Goal: Task Accomplishment & Management: Manage account settings

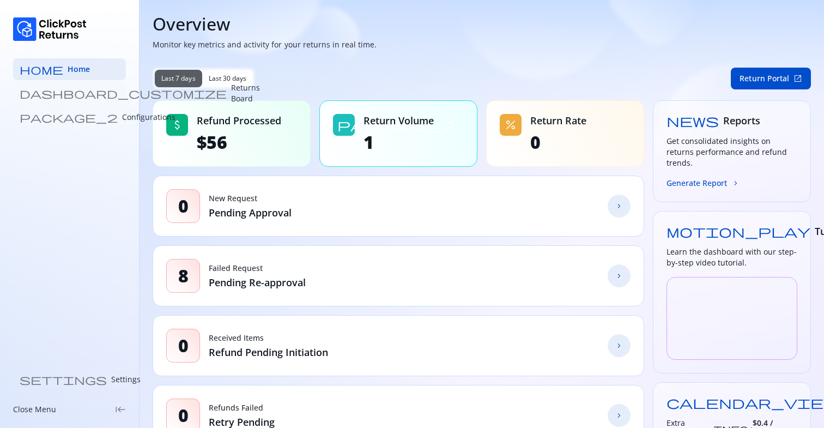
click at [89, 88] on link "dashboard_customize Returns Board" at bounding box center [69, 93] width 113 height 22
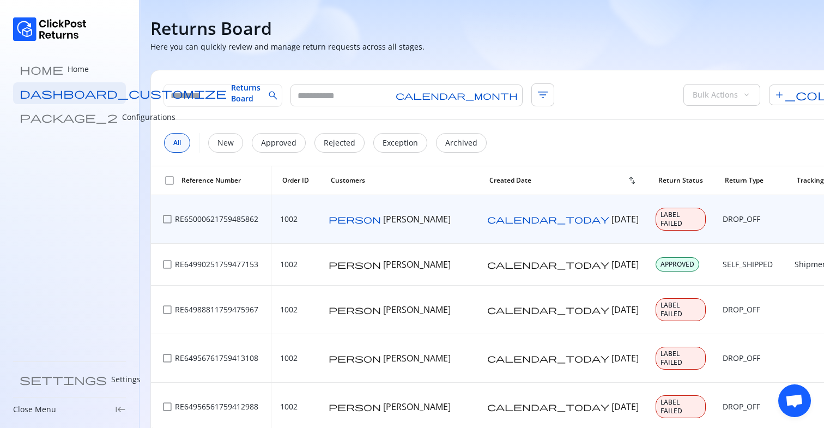
drag, startPoint x: 458, startPoint y: 216, endPoint x: 484, endPoint y: 228, distance: 29.1
click at [611, 225] on span "03 Oct 2025" at bounding box center [624, 219] width 27 height 12
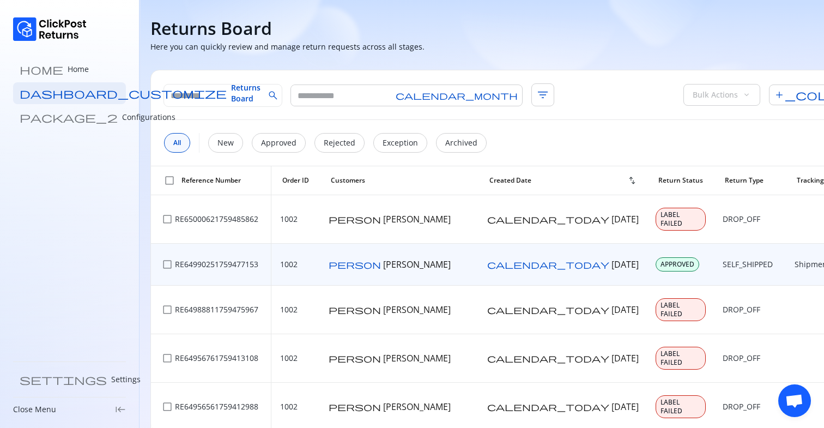
click at [795, 266] on p "Shipment Delivered" at bounding box center [831, 264] width 72 height 11
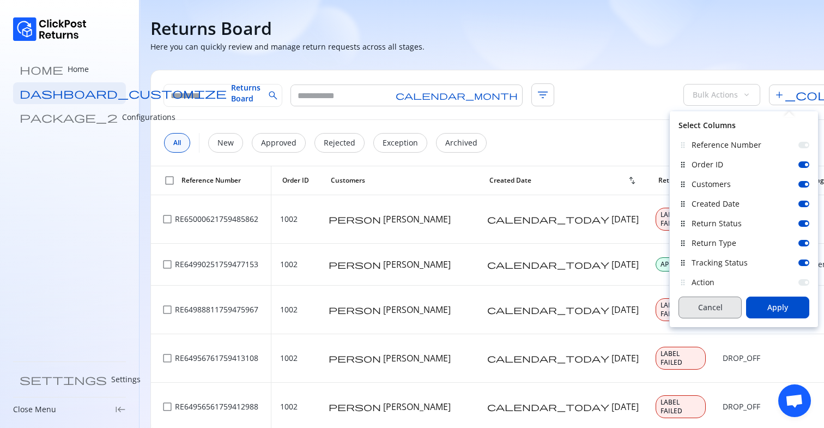
click at [695, 315] on button "Cancel" at bounding box center [710, 307] width 63 height 22
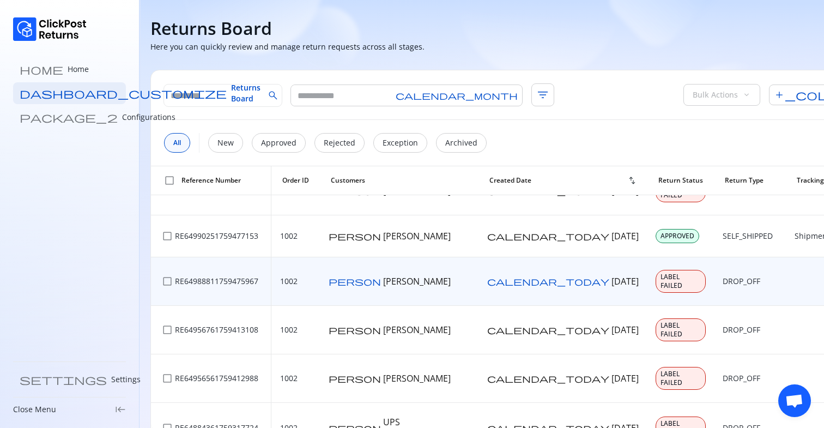
scroll to position [28, 0]
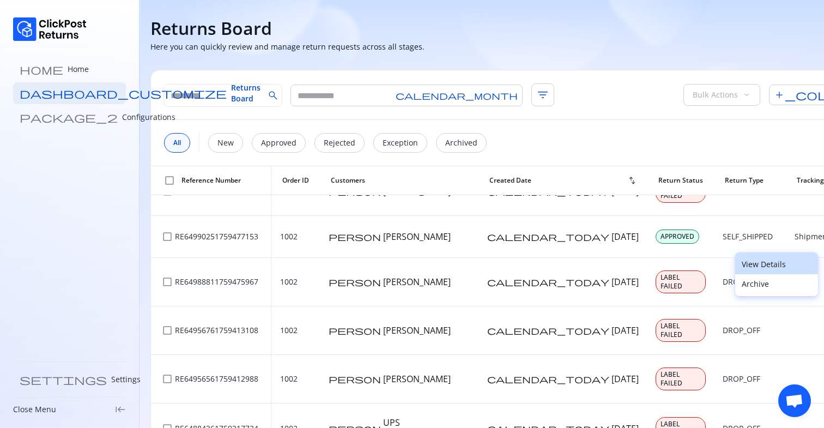
click at [749, 268] on p "View Details" at bounding box center [777, 264] width 70 height 11
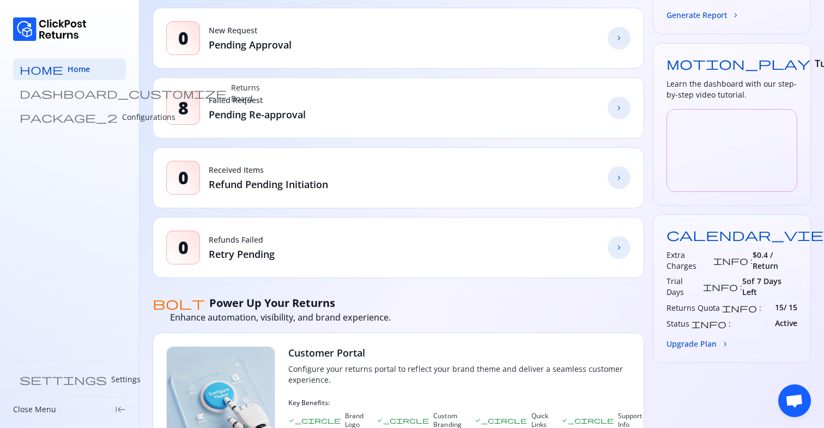
scroll to position [169, 0]
click at [111, 380] on p "Settings" at bounding box center [125, 379] width 29 height 11
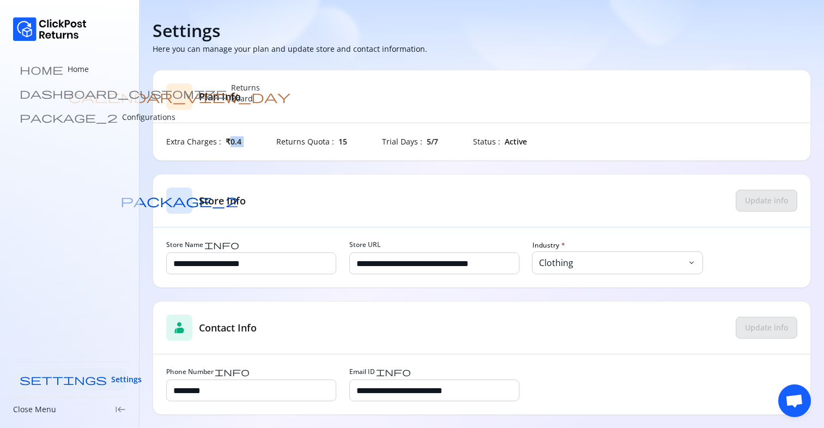
drag, startPoint x: 229, startPoint y: 139, endPoint x: 323, endPoint y: 133, distance: 93.9
click at [322, 133] on div "calendar_view_day Plan Info Extra Charges : ₹0.4 Returns Quota : 15 Trial Days …" at bounding box center [482, 115] width 658 height 91
click at [323, 133] on div "calendar_view_day Plan Info Extra Charges : ₹0.4 Returns Quota : 15 Trial Days …" at bounding box center [482, 115] width 658 height 91
drag, startPoint x: 220, startPoint y: 143, endPoint x: 232, endPoint y: 143, distance: 12.0
click at [232, 143] on div "Extra Charges : ₹0.4" at bounding box center [203, 141] width 75 height 11
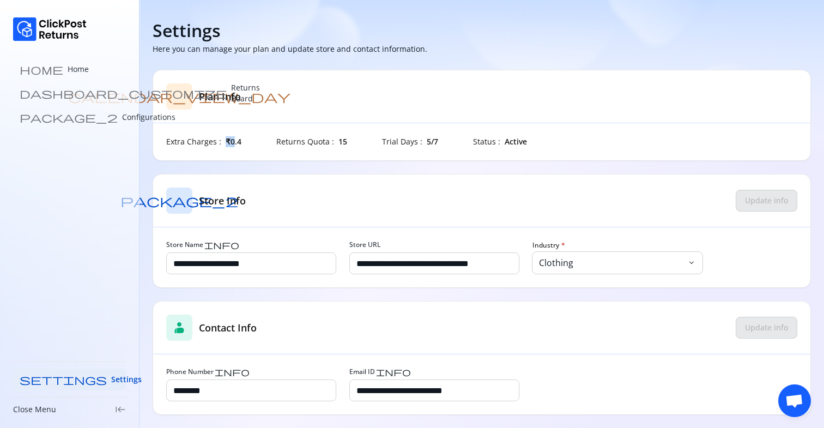
click at [232, 143] on span "₹0.4" at bounding box center [234, 141] width 16 height 11
click at [80, 65] on link "home Home" at bounding box center [69, 69] width 113 height 22
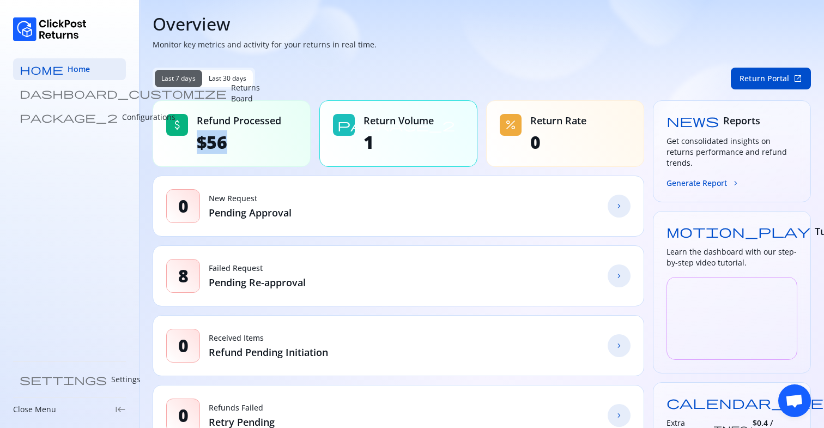
drag, startPoint x: 223, startPoint y: 141, endPoint x: 251, endPoint y: 141, distance: 27.8
click at [242, 141] on div "attach_money Refund Processed $56" at bounding box center [232, 133] width 158 height 66
click at [251, 141] on span "$56" at bounding box center [239, 142] width 84 height 22
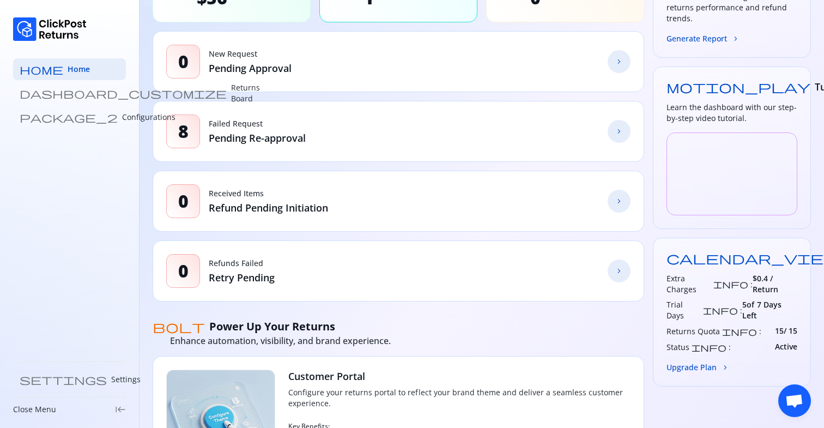
scroll to position [147, 0]
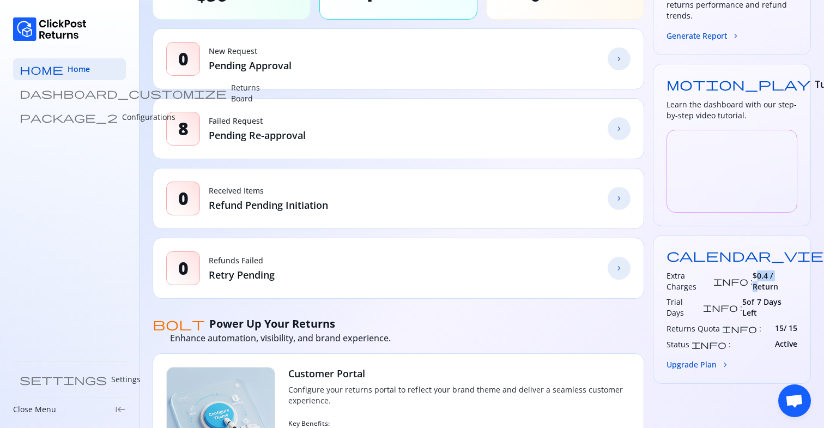
drag, startPoint x: 753, startPoint y: 268, endPoint x: 776, endPoint y: 268, distance: 22.9
click at [776, 270] on span "$0.4 / Return" at bounding box center [775, 281] width 45 height 22
click at [778, 270] on span "$0.4 / Return" at bounding box center [775, 281] width 45 height 22
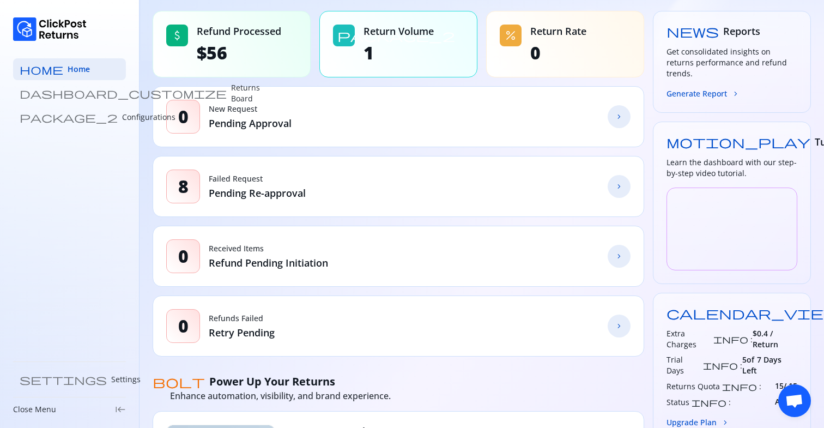
scroll to position [72, 0]
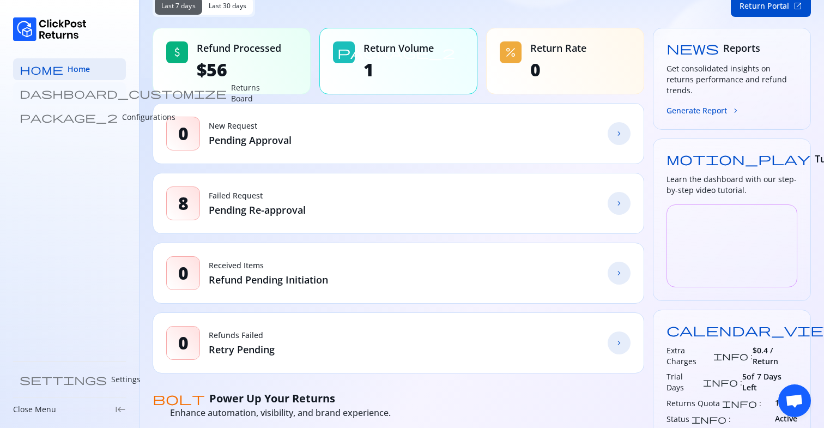
click at [76, 99] on link "dashboard_customize Returns Board" at bounding box center [69, 93] width 113 height 22
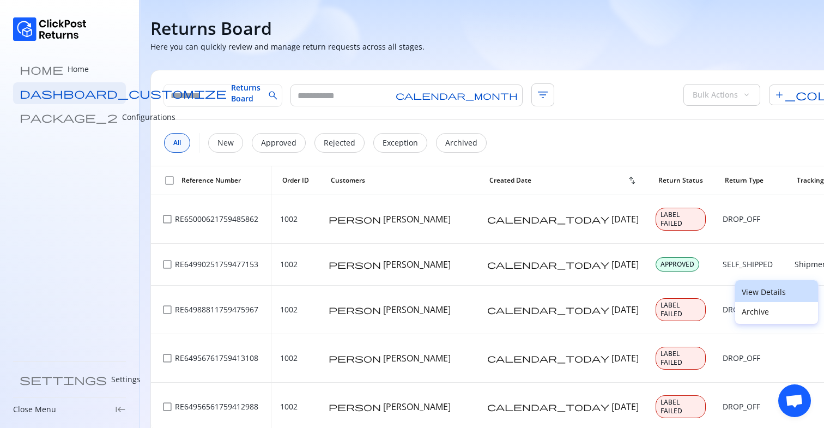
click at [766, 287] on p "View Details" at bounding box center [777, 292] width 70 height 11
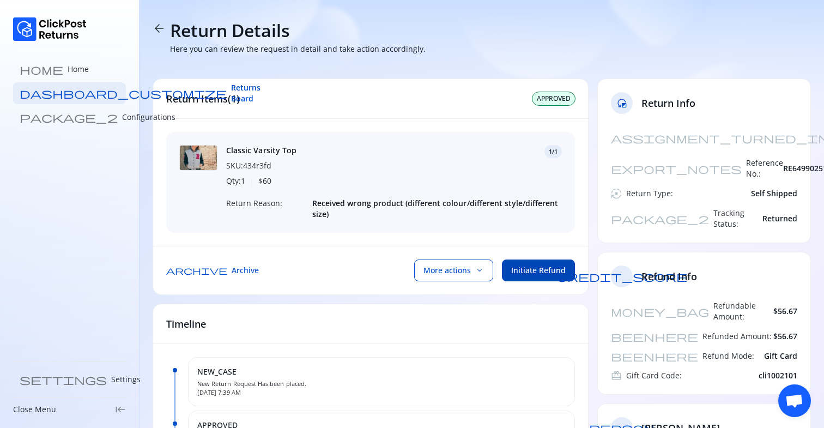
click at [542, 274] on span "Initiate Refund" at bounding box center [538, 270] width 54 height 11
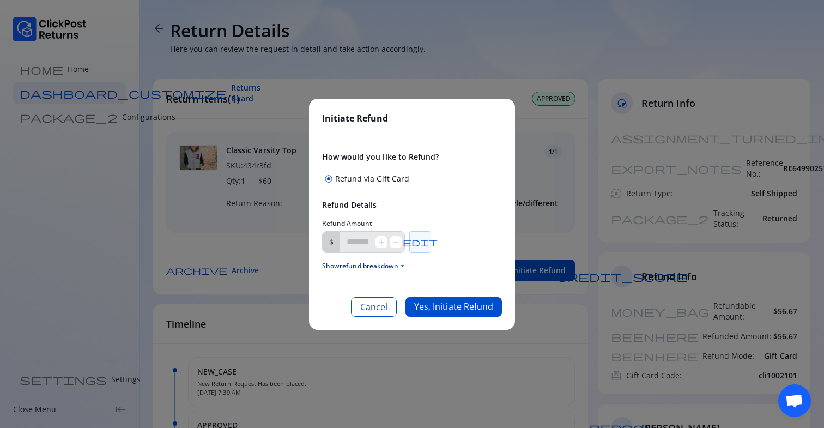
click at [431, 247] on button "edit" at bounding box center [420, 242] width 22 height 22
click at [362, 244] on input "*****" at bounding box center [357, 242] width 35 height 21
click at [455, 228] on div "Refund Amount $ ***** add remove edit" at bounding box center [412, 236] width 180 height 34
click at [470, 305] on button "Yes, Initiate Refund" at bounding box center [453, 307] width 96 height 20
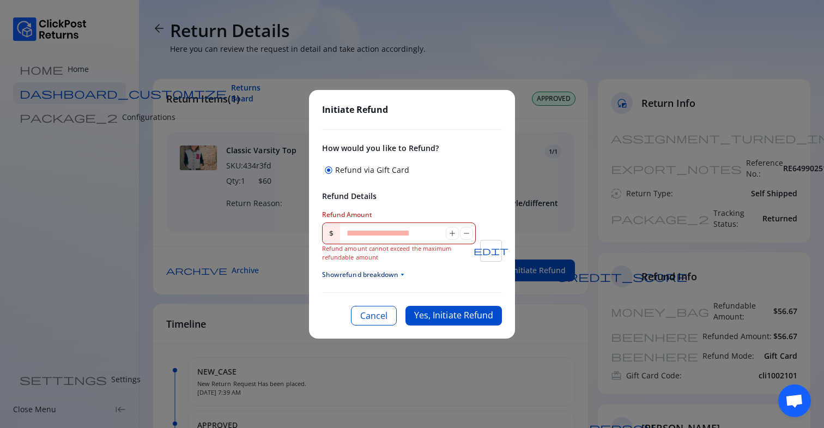
click at [353, 234] on input "*****" at bounding box center [393, 233] width 106 height 21
click at [491, 246] on span "edit" at bounding box center [491, 250] width 35 height 9
click at [384, 237] on input "****" at bounding box center [393, 233] width 106 height 21
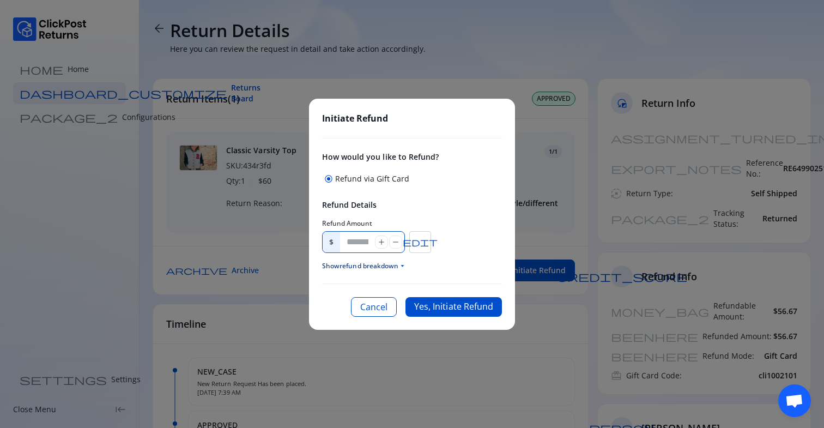
type input "*"
click at [420, 210] on div "Refund Details Refund Amount $ * add remove edit Show refund breakdown arrow_dr…" at bounding box center [412, 234] width 180 height 71
click at [429, 244] on span "edit" at bounding box center [420, 242] width 35 height 9
click at [356, 244] on input "*" at bounding box center [357, 242] width 35 height 21
click at [379, 306] on button "Cancel" at bounding box center [374, 307] width 46 height 20
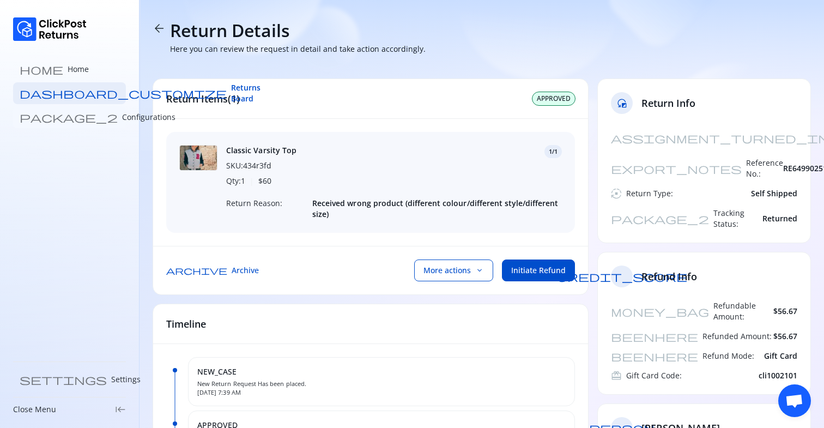
click at [122, 119] on p "Configurations" at bounding box center [148, 117] width 53 height 11
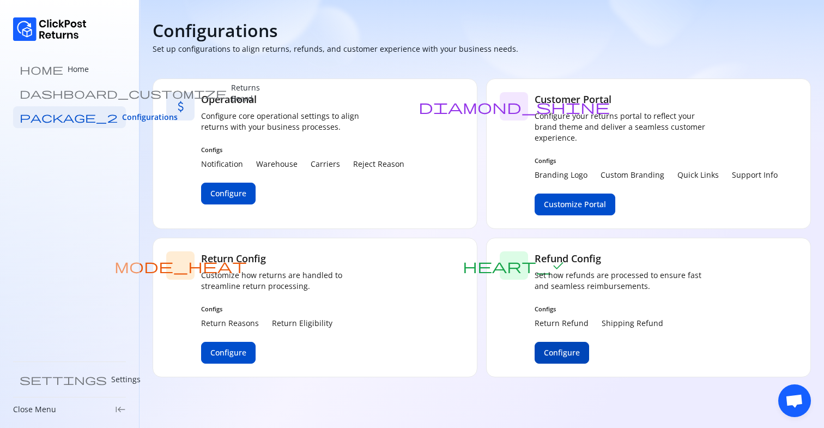
click at [564, 354] on span "Configure" at bounding box center [562, 352] width 36 height 11
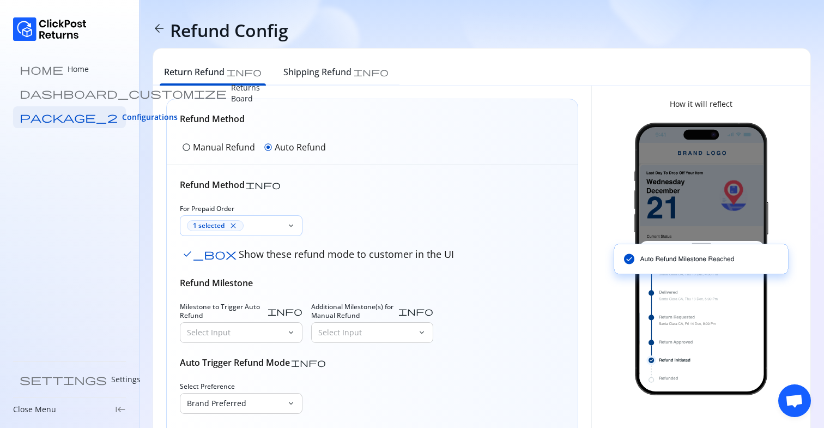
scroll to position [33, 0]
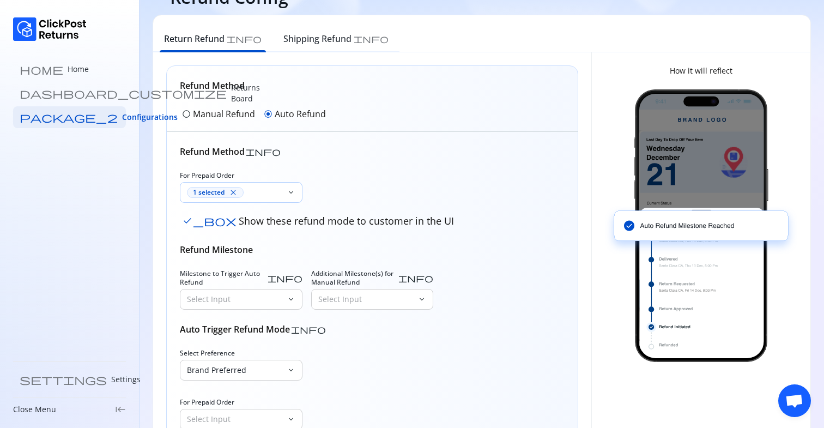
click at [261, 192] on div "1 selected close" at bounding box center [234, 192] width 95 height 11
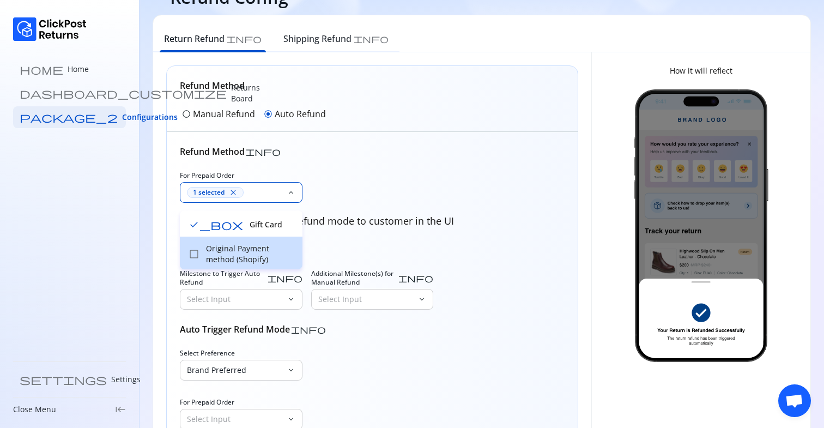
click at [209, 254] on p "Original Payment method (Shopify)" at bounding box center [251, 254] width 90 height 22
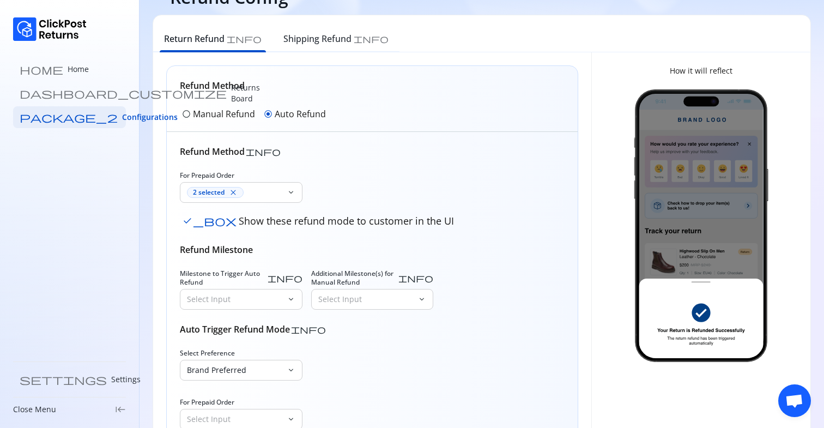
click at [320, 228] on button "check_box Show these refund mode to customer in the UI" at bounding box center [318, 220] width 276 height 19
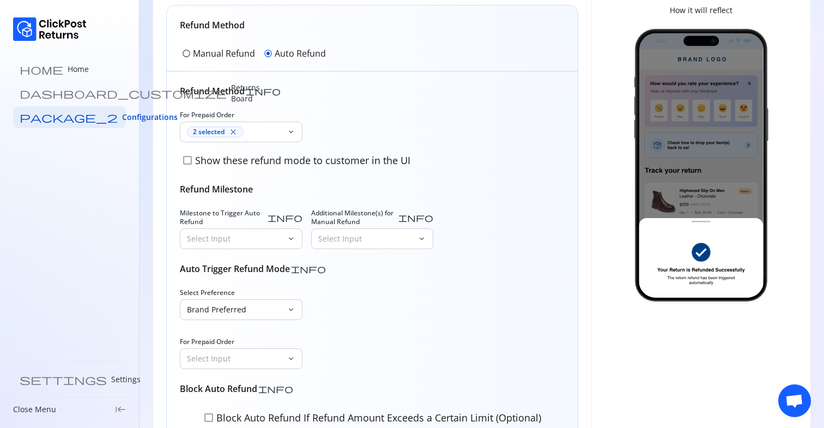
scroll to position [104, 0]
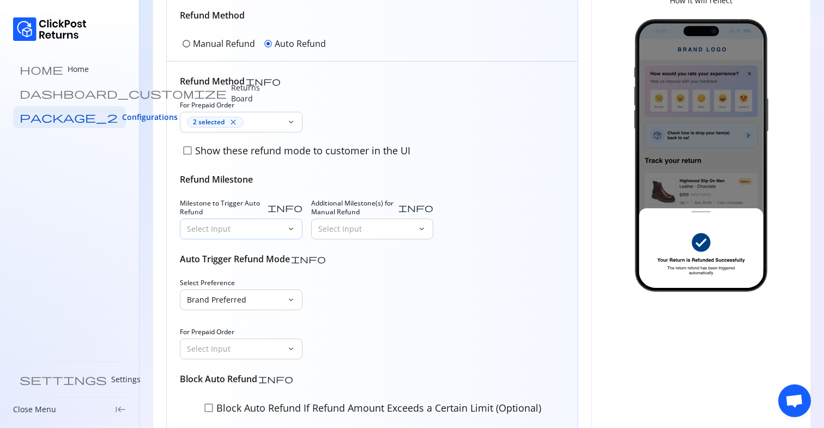
click at [269, 223] on p "Select Input" at bounding box center [234, 228] width 95 height 11
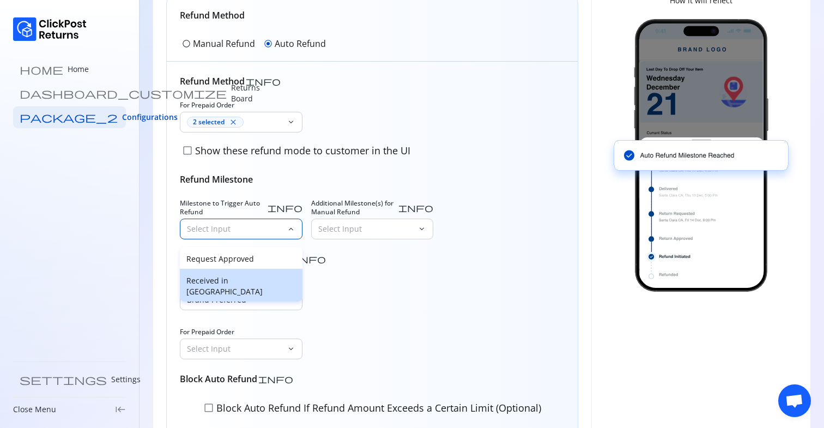
click at [221, 280] on p "Received in Warehouse" at bounding box center [241, 286] width 110 height 22
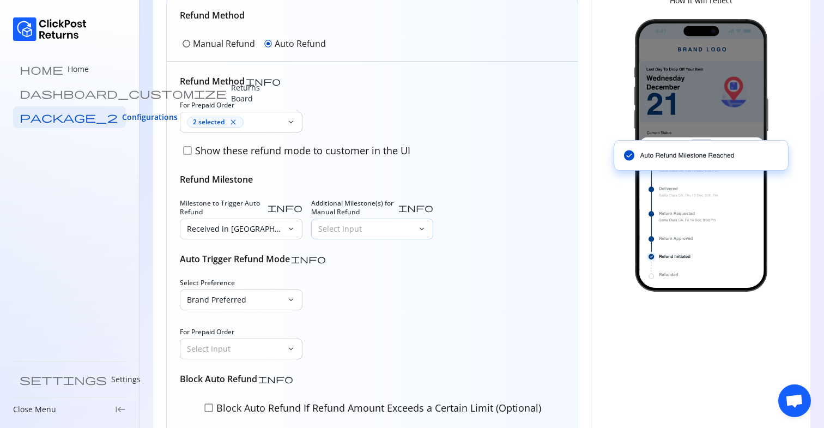
click at [372, 228] on p "Select Input" at bounding box center [365, 228] width 95 height 11
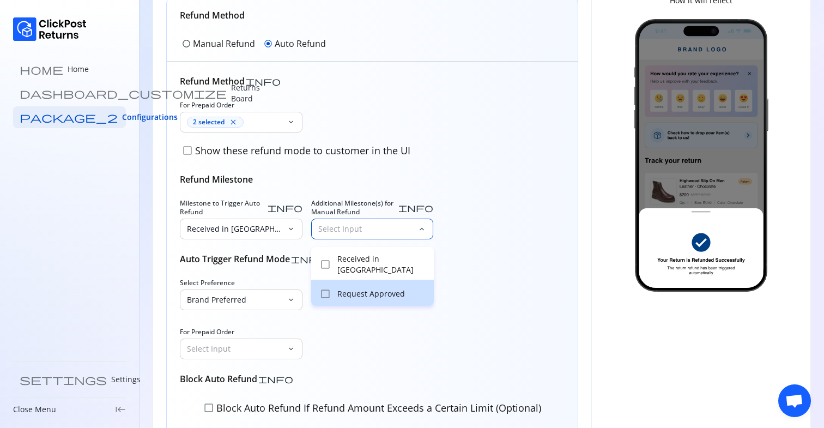
click at [346, 288] on p "Request Approved" at bounding box center [382, 293] width 90 height 11
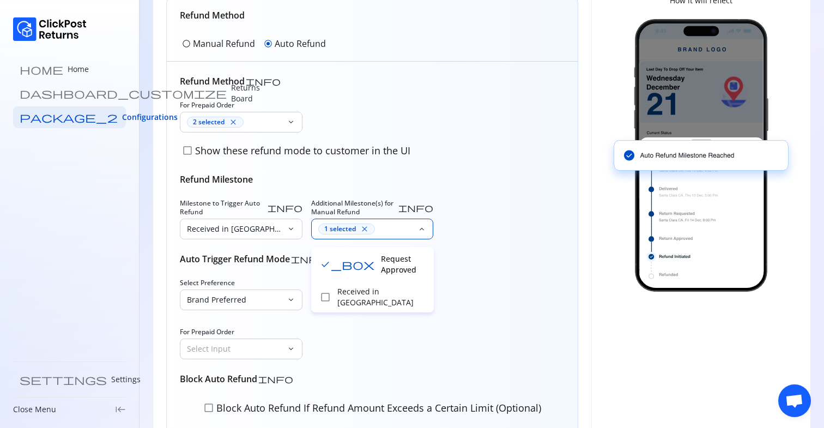
click at [383, 265] on p "Request Approved" at bounding box center [404, 264] width 46 height 22
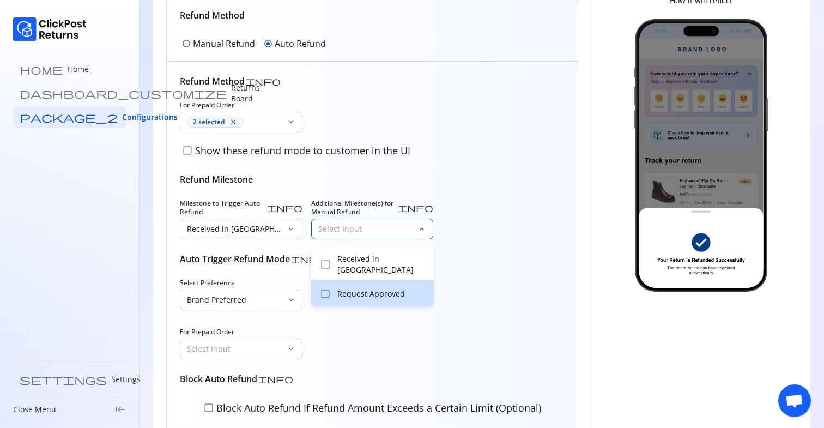
click at [364, 288] on p "Request Approved" at bounding box center [382, 293] width 90 height 11
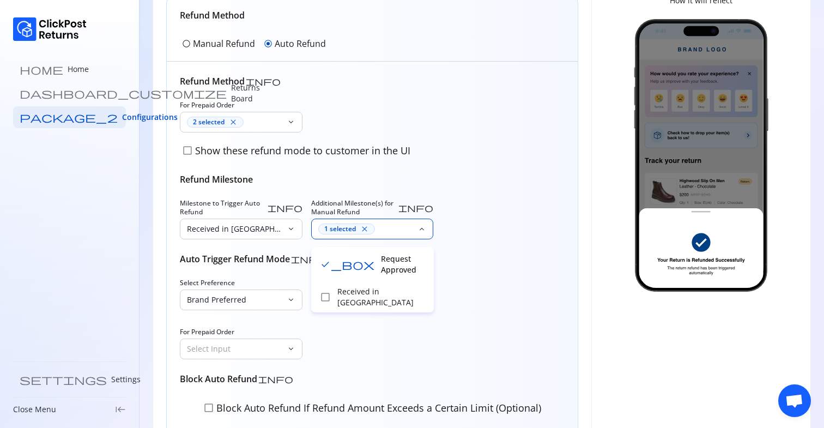
click at [381, 262] on p "Request Approved" at bounding box center [404, 264] width 46 height 22
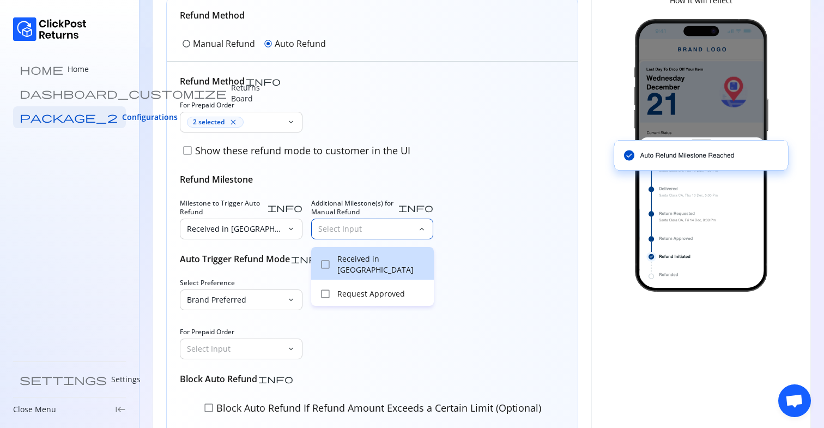
click at [379, 262] on p "Received in Warehouse" at bounding box center [382, 264] width 90 height 22
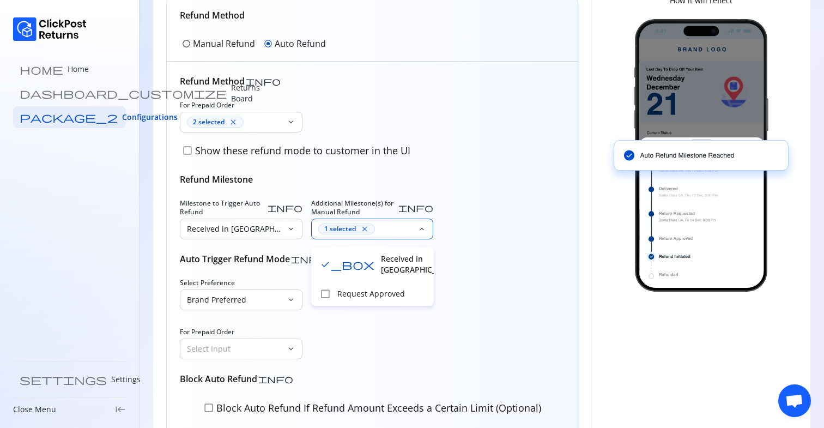
click at [271, 244] on div "Refund Method info For Prepaid Order 2 selected close keyboard_arrow_down check…" at bounding box center [372, 246] width 385 height 342
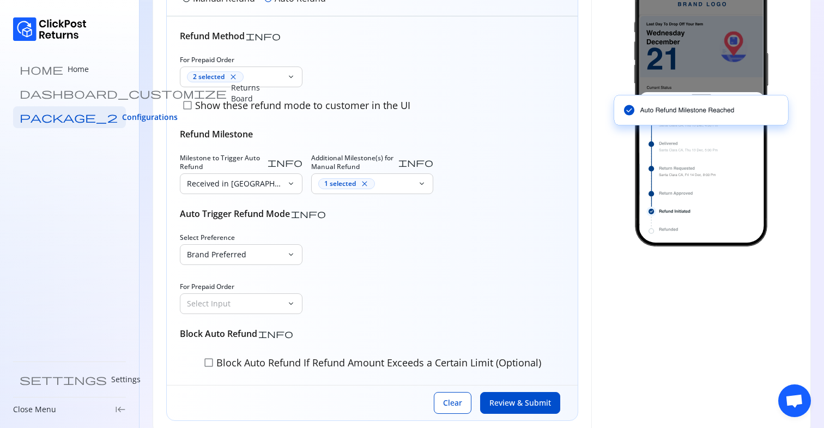
scroll to position [168, 0]
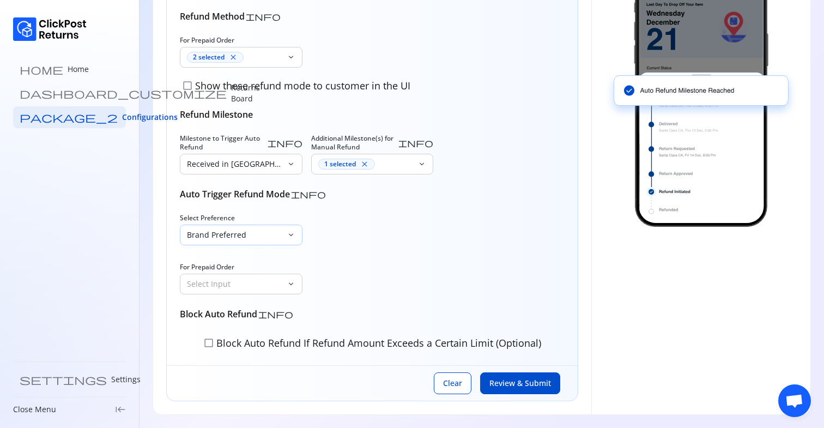
click at [245, 239] on p "Brand Preferred" at bounding box center [234, 234] width 95 height 11
click at [245, 263] on p "Customer Preferred" at bounding box center [241, 264] width 110 height 11
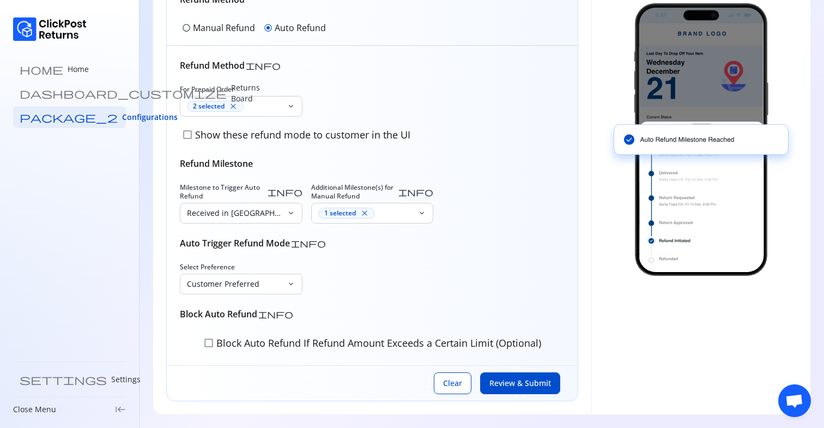
scroll to position [119, 0]
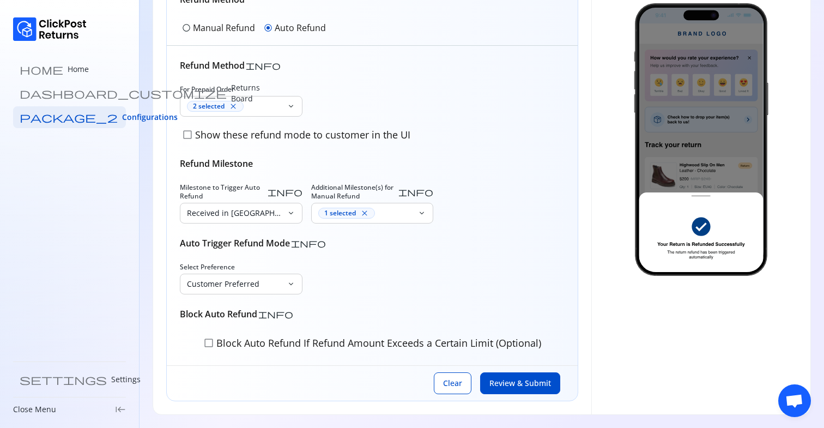
click at [204, 344] on span "check_box_outline_blank" at bounding box center [208, 342] width 11 height 11
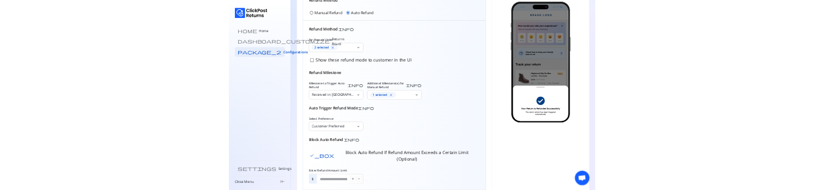
scroll to position [166, 0]
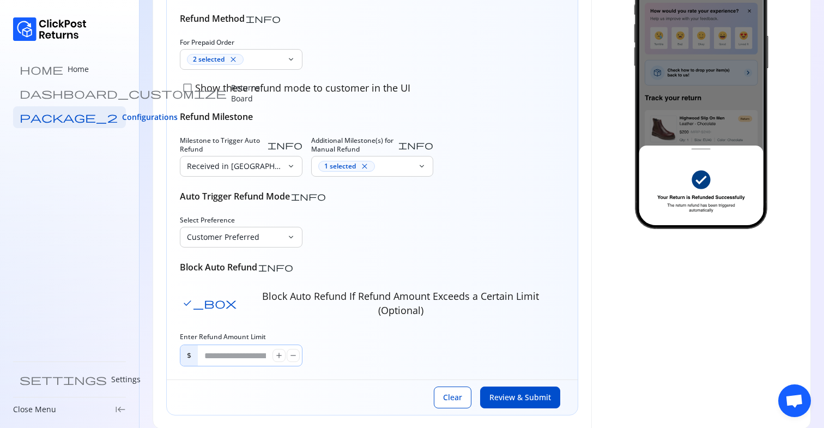
click at [217, 345] on input "*" at bounding box center [235, 355] width 75 height 21
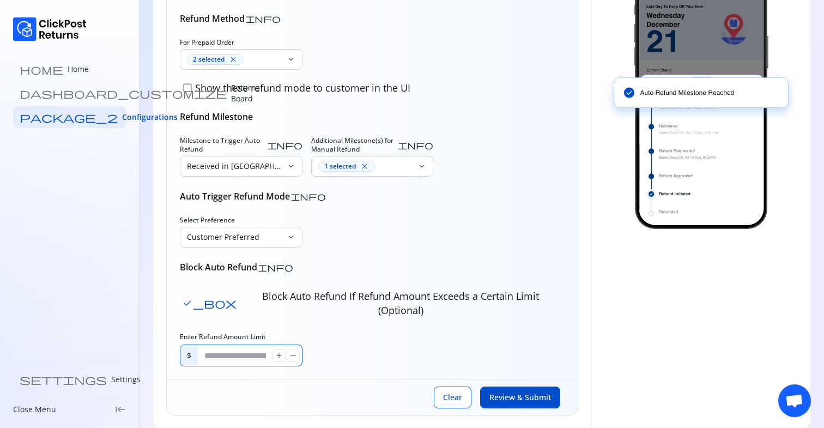
type input "*****"
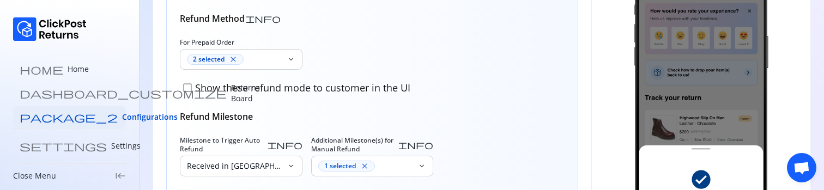
scroll to position [404, 0]
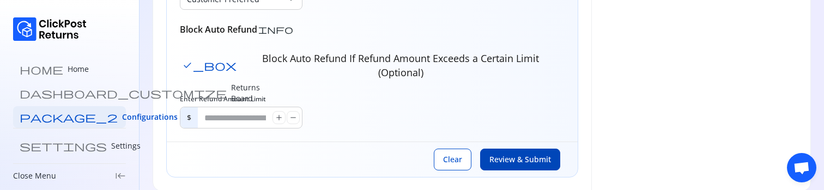
click at [492, 152] on button "Review & Submit" at bounding box center [520, 160] width 80 height 22
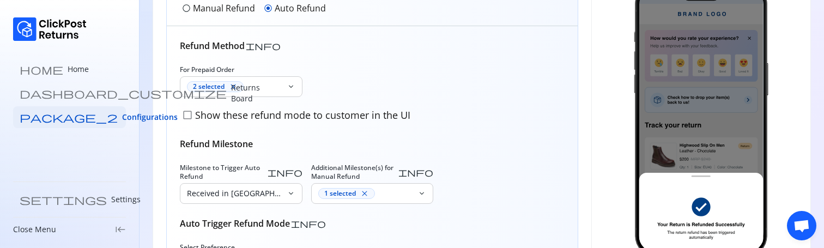
scroll to position [130, 0]
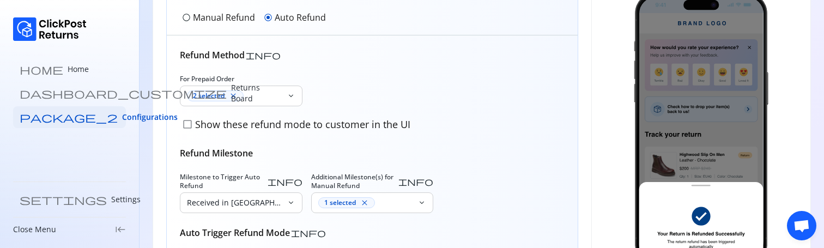
click at [195, 125] on p "Show these refund mode to customer in the UI" at bounding box center [301, 124] width 217 height 14
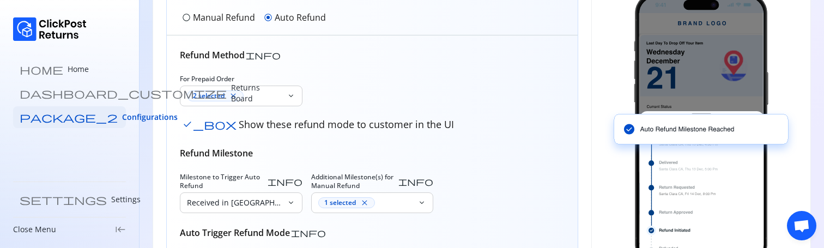
scroll to position [346, 0]
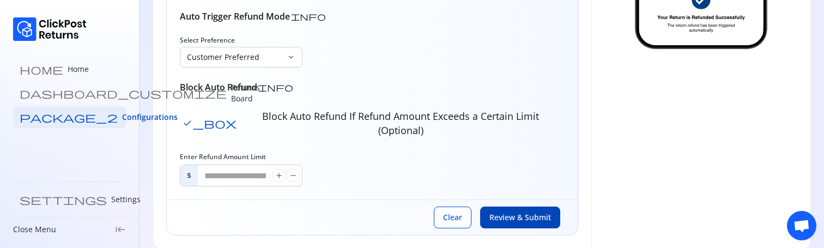
click at [517, 212] on span "Review & Submit" at bounding box center [520, 217] width 62 height 11
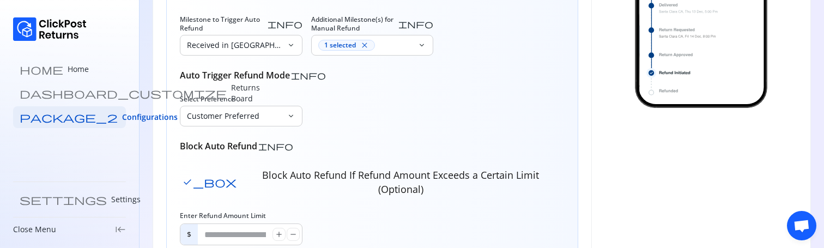
scroll to position [289, 0]
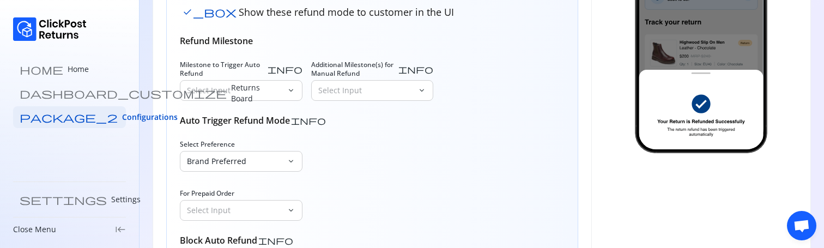
scroll to position [244, 0]
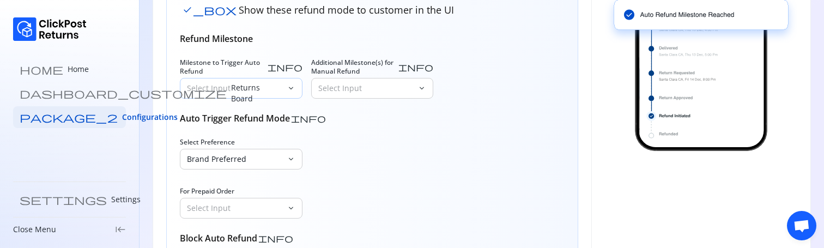
click at [269, 83] on p "Select Input" at bounding box center [234, 88] width 95 height 11
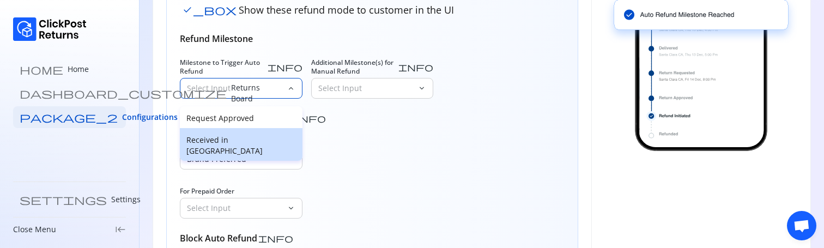
click at [235, 136] on p "Received in Warehouse" at bounding box center [241, 146] width 110 height 22
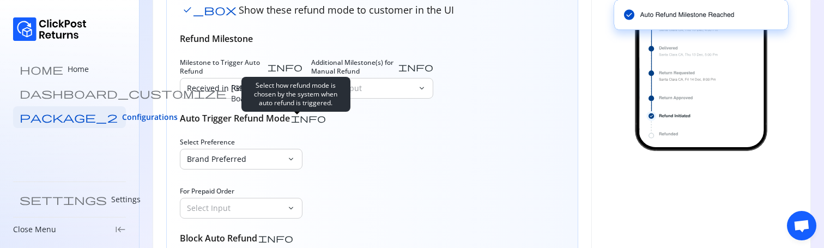
click at [333, 92] on p "Select how refund mode is chosen by the system when auto refund is triggered." at bounding box center [296, 94] width 96 height 26
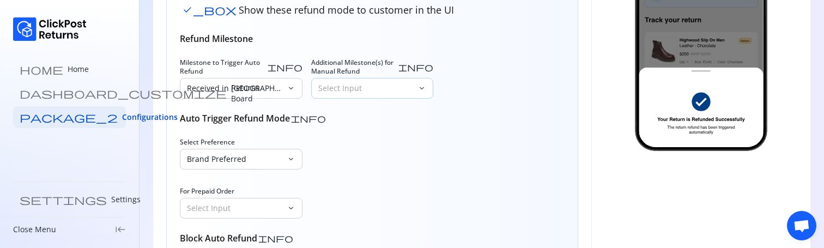
click at [387, 89] on p "Select Input" at bounding box center [365, 88] width 95 height 11
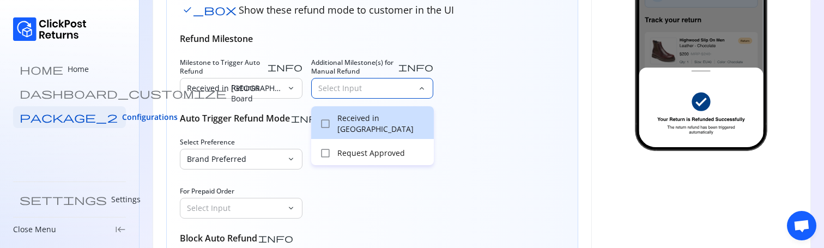
click at [367, 114] on p "Received in Warehouse" at bounding box center [382, 124] width 90 height 22
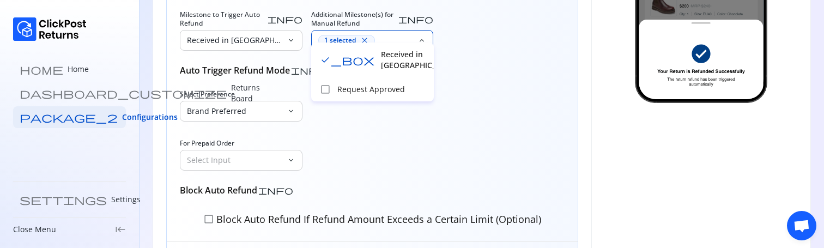
scroll to position [310, 0]
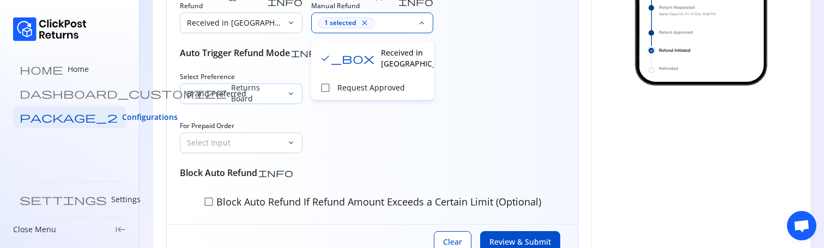
click at [268, 88] on p "Brand Preferred" at bounding box center [234, 93] width 95 height 11
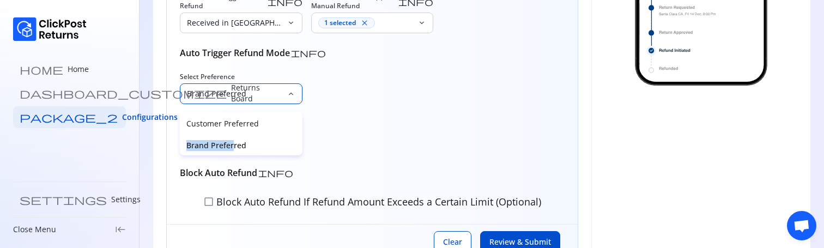
click at [231, 140] on p "Brand Preferred" at bounding box center [241, 145] width 110 height 11
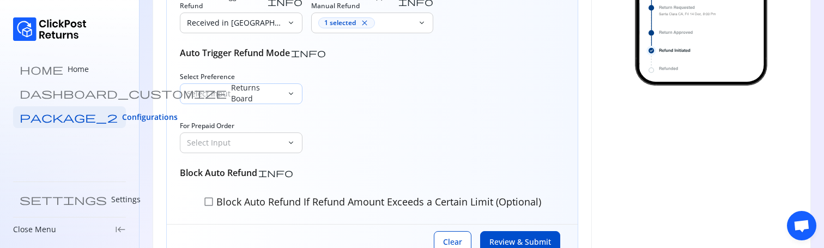
click at [246, 101] on div "Select Input" at bounding box center [233, 94] width 106 height 20
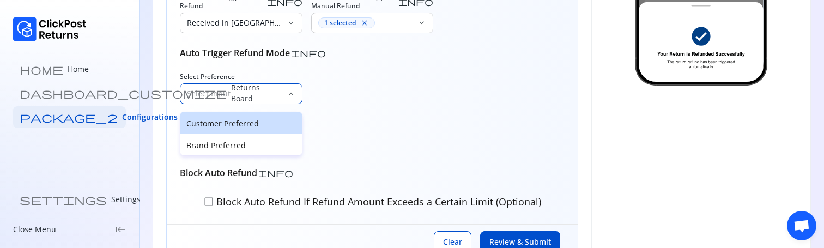
click at [231, 129] on div "Customer Preferred" at bounding box center [241, 123] width 123 height 22
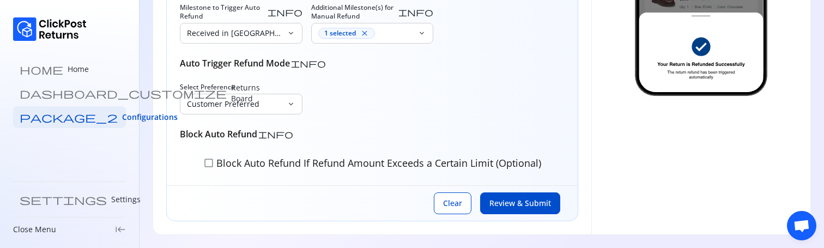
scroll to position [299, 0]
click at [211, 163] on span "check_box_outline_blank" at bounding box center [208, 163] width 11 height 11
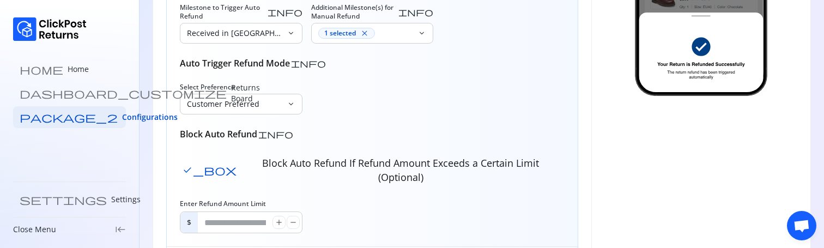
scroll to position [346, 0]
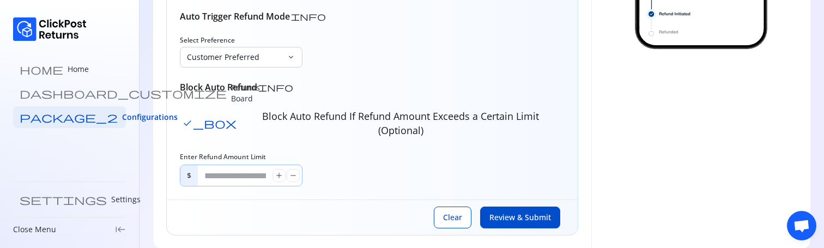
click at [209, 166] on input "*" at bounding box center [235, 175] width 75 height 21
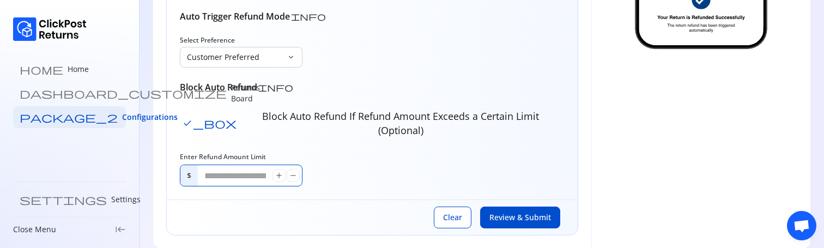
type input "*****"
click at [366, 155] on div "Enter Refund Amount Limit $ ***** add remove" at bounding box center [372, 170] width 385 height 34
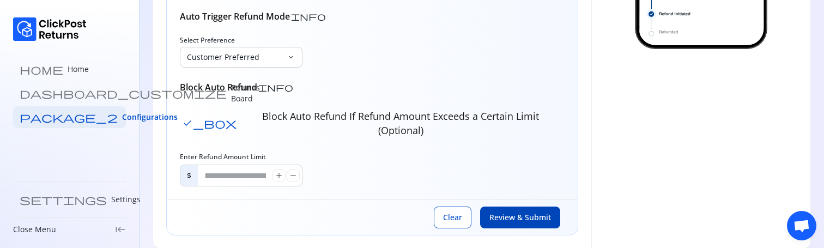
click at [505, 212] on span "Review & Submit" at bounding box center [520, 217] width 62 height 11
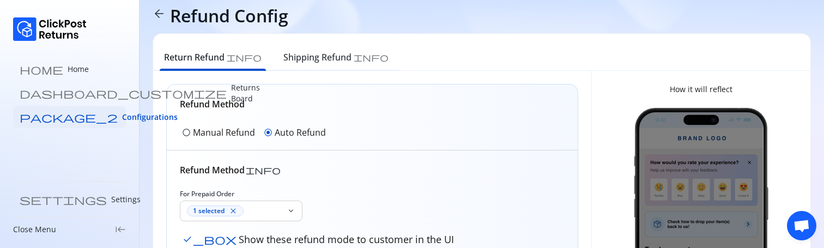
scroll to position [0, 0]
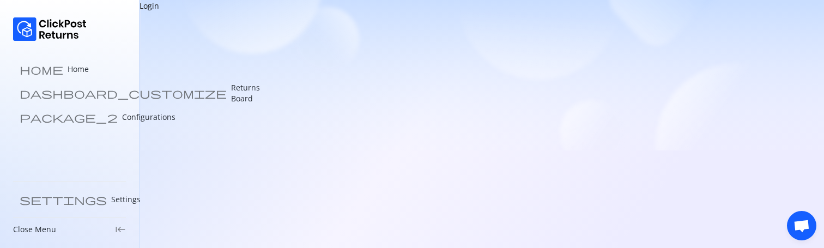
drag, startPoint x: 141, startPoint y: 8, endPoint x: 223, endPoint y: 8, distance: 82.3
click at [223, 8] on div "Login" at bounding box center [482, 5] width 685 height 11
click at [72, 70] on link "home Home" at bounding box center [69, 69] width 113 height 22
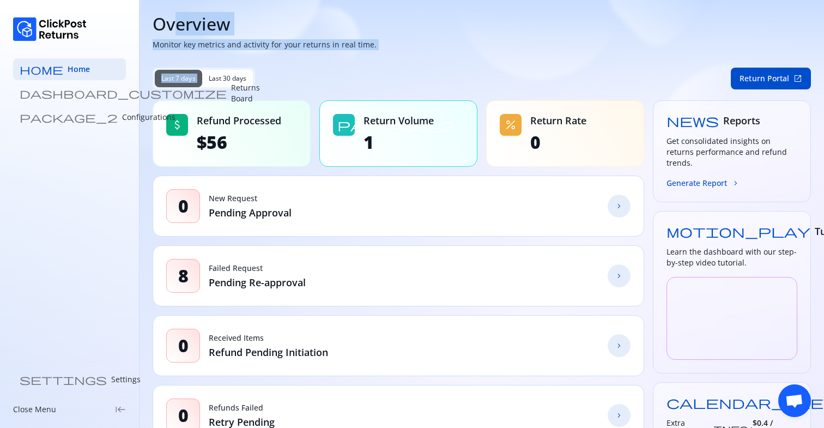
drag, startPoint x: 175, startPoint y: 21, endPoint x: 306, endPoint y: 56, distance: 135.4
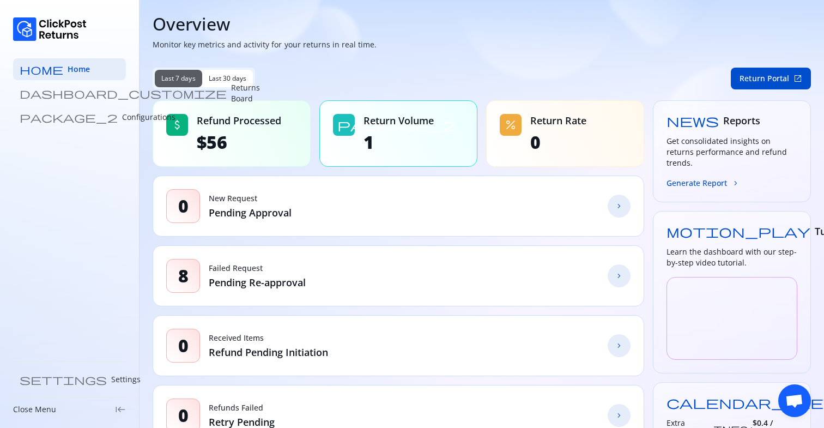
click at [174, 21] on h1 "Overview" at bounding box center [482, 24] width 658 height 22
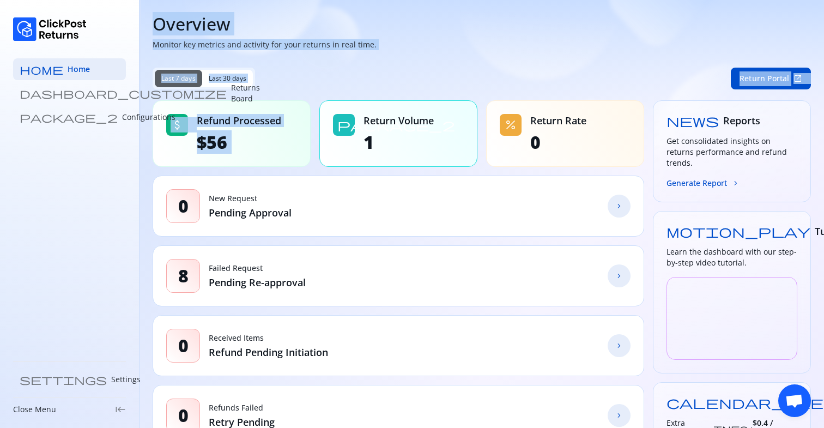
drag, startPoint x: 166, startPoint y: 21, endPoint x: 346, endPoint y: 90, distance: 192.0
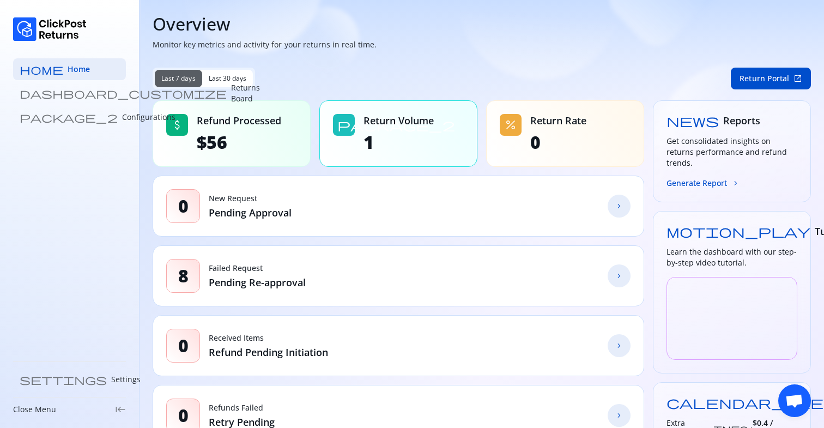
click at [245, 40] on p "Monitor key metrics and activity for your returns in real time." at bounding box center [482, 44] width 658 height 11
drag, startPoint x: 197, startPoint y: 142, endPoint x: 264, endPoint y: 142, distance: 66.5
click at [258, 142] on span "$56" at bounding box center [239, 142] width 84 height 22
click at [264, 142] on span "$56" at bounding box center [239, 142] width 84 height 22
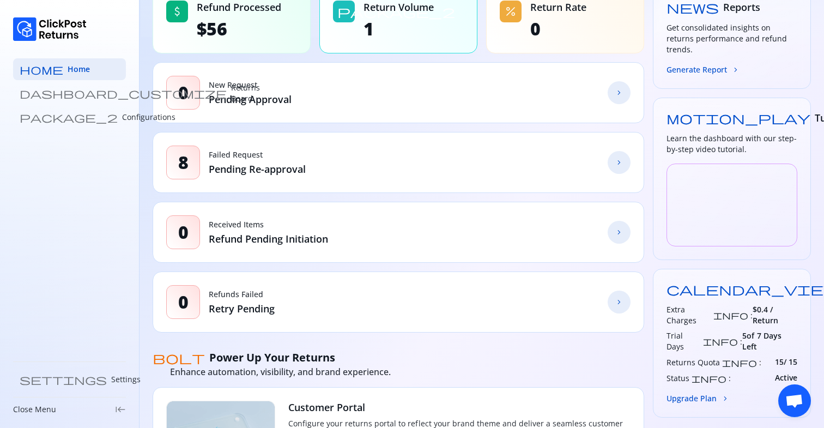
scroll to position [114, 0]
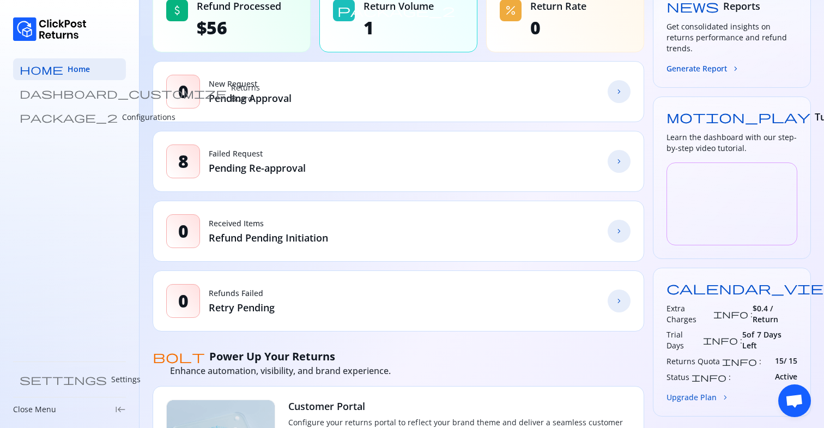
click at [702, 247] on button "Upgrade Plan chevron_forward" at bounding box center [698, 396] width 63 height 11
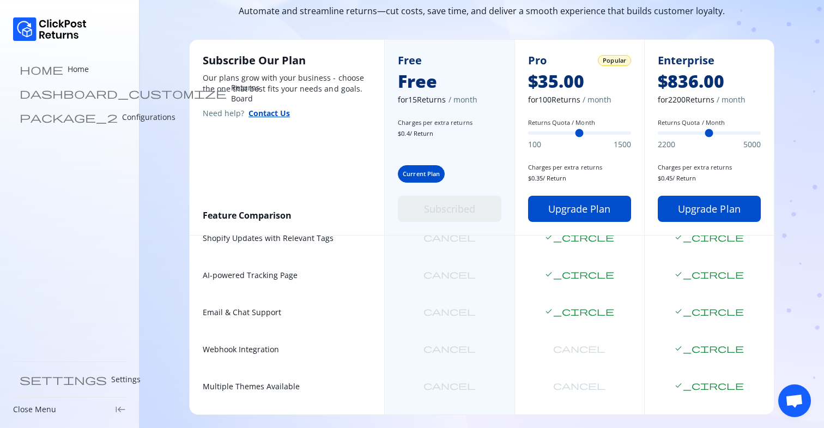
scroll to position [488, 0]
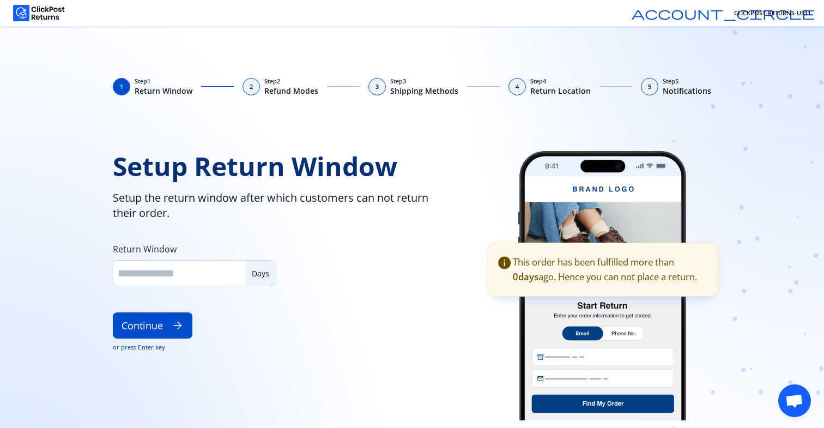
type input "**"
drag, startPoint x: 255, startPoint y: 79, endPoint x: 297, endPoint y: 120, distance: 59.0
click at [297, 120] on div "1 Step 1 Return Window 2 Step 2 Refund Modes 3 Step 3 Shipping Methods 4 Step 4…" at bounding box center [412, 252] width 698 height 351
click at [184, 161] on span "Setup Return Window" at bounding box center [283, 166] width 341 height 31
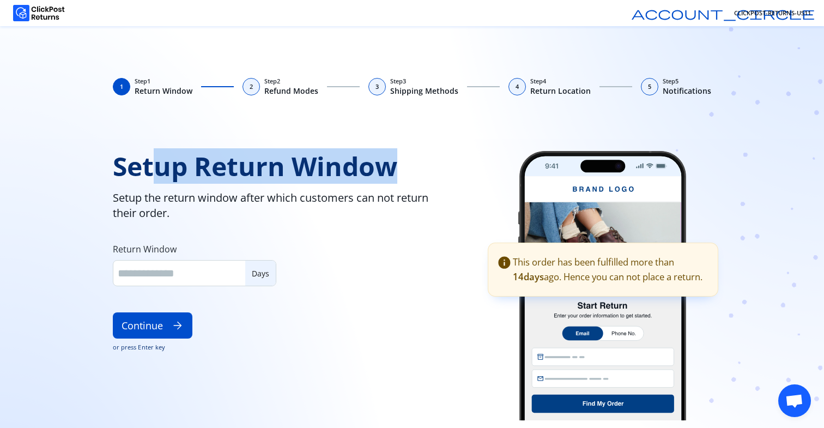
drag, startPoint x: 157, startPoint y: 168, endPoint x: 452, endPoint y: 168, distance: 295.4
click at [452, 168] on span "Setup Return Window" at bounding box center [283, 166] width 341 height 31
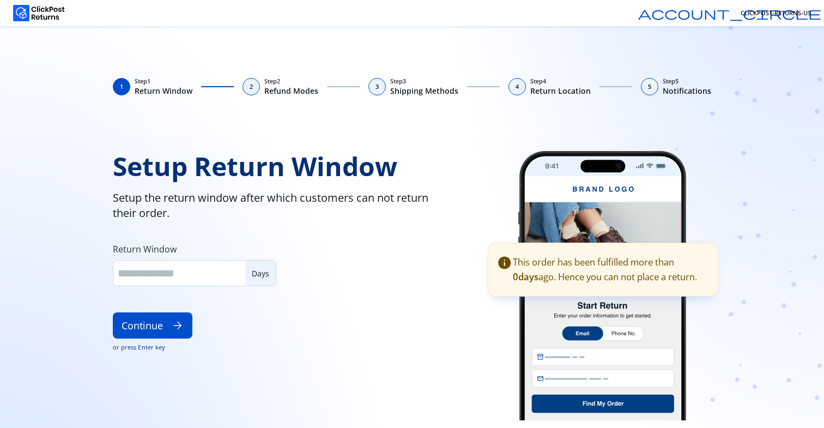
type input "**"
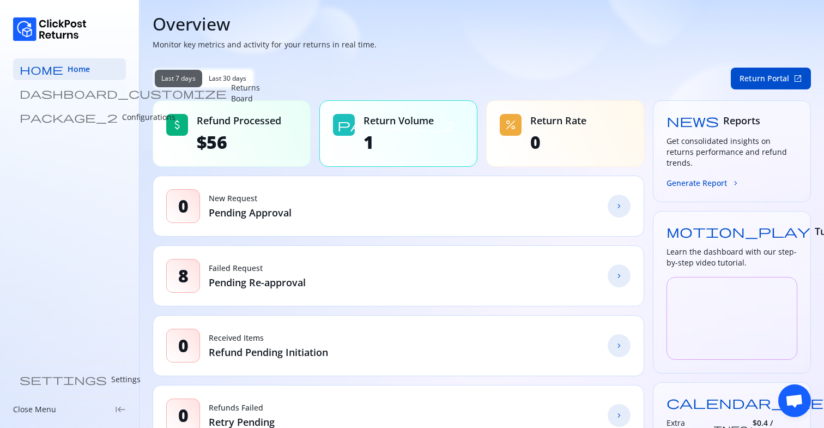
click at [231, 89] on p "Returns Board" at bounding box center [245, 93] width 29 height 22
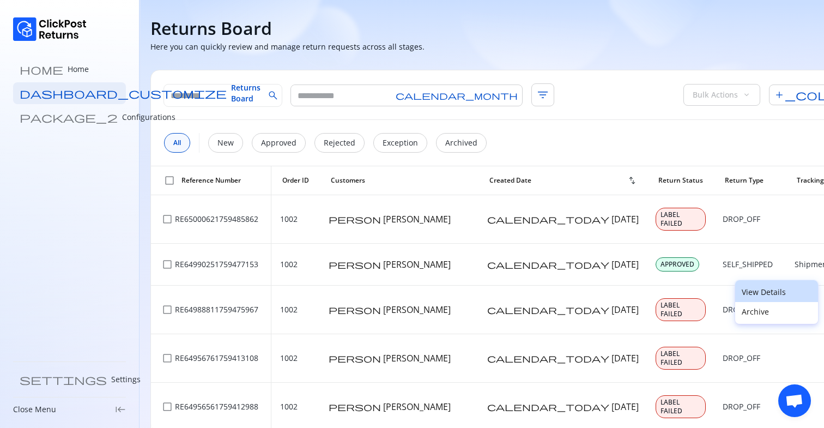
click at [768, 290] on p "View Details" at bounding box center [777, 292] width 70 height 11
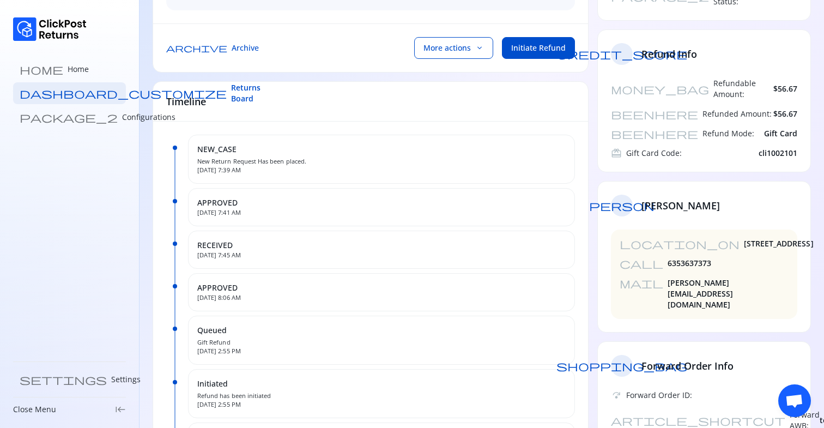
scroll to position [222, 0]
drag, startPoint x: 637, startPoint y: 238, endPoint x: 783, endPoint y: 238, distance: 146.1
click at [783, 278] on div "mail kamaljit.deka@clickpost.in" at bounding box center [704, 294] width 169 height 33
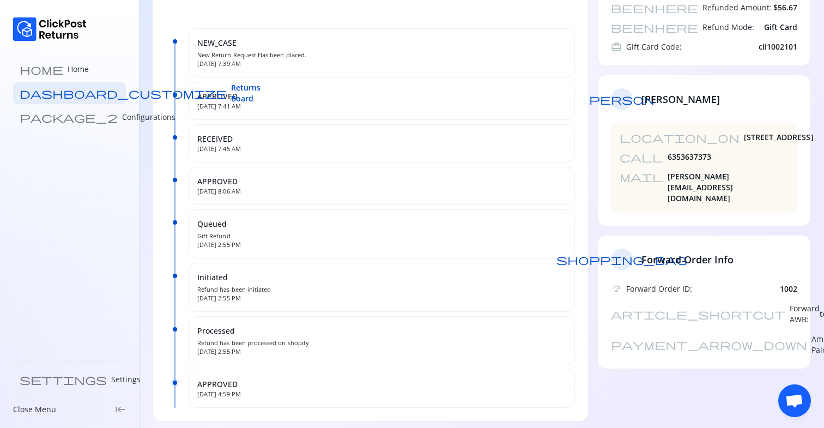
scroll to position [329, 0]
drag, startPoint x: 208, startPoint y: 56, endPoint x: 322, endPoint y: 427, distance: 388.4
click at [322, 427] on div "Return Items(1) APPROVED Classic Varsity Top SKU: 434r3fd Qty: 1 | $ 60 1/1 Ret…" at bounding box center [371, 170] width 436 height 842
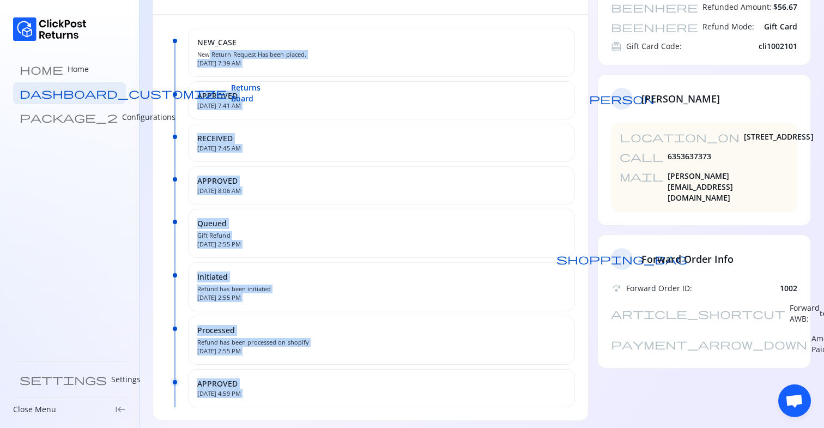
scroll to position [336, 0]
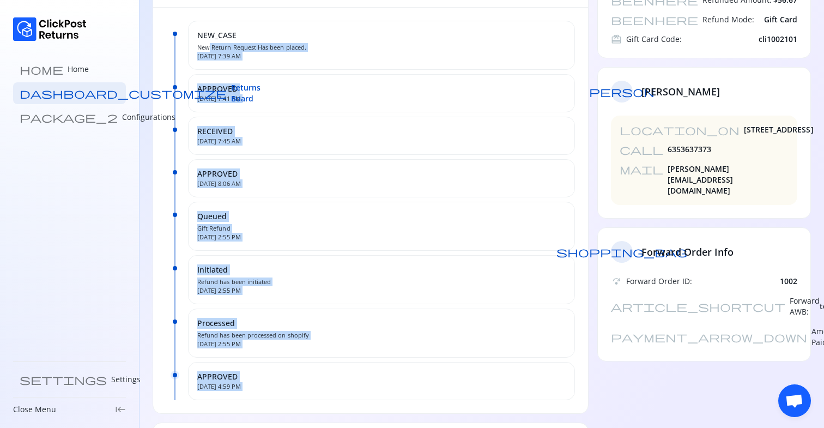
click at [438, 307] on div "NEW_CASE New Return Request Has been placed. Oct 3, 2025, 7:39 AM APPROVED Oct …" at bounding box center [370, 210] width 435 height 405
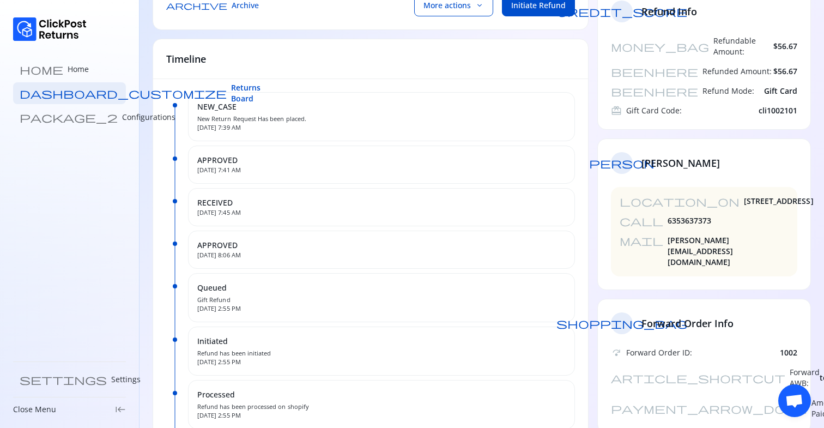
scroll to position [264, 0]
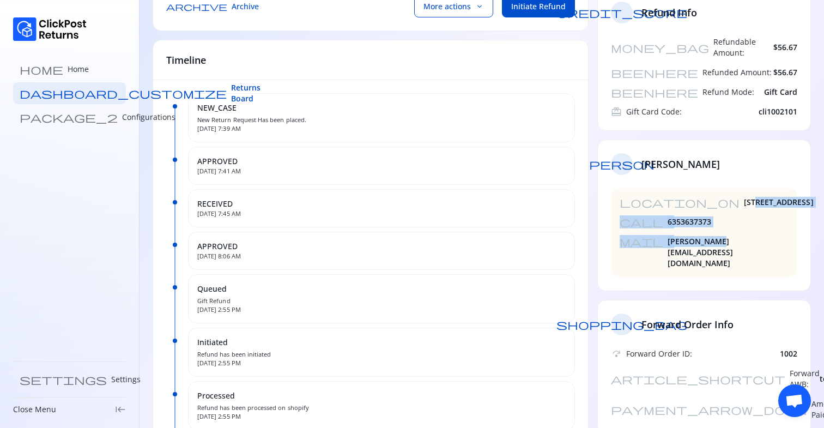
drag, startPoint x: 649, startPoint y: 158, endPoint x: 684, endPoint y: 201, distance: 55.4
click at [682, 200] on div "location_on 3900 Leeds Avenue,Ste 102 call 6353637373 mail kamaljit.deka@clickp…" at bounding box center [704, 232] width 186 height 89
click at [685, 236] on span "kamaljit.deka@clickpost.in" at bounding box center [728, 252] width 121 height 33
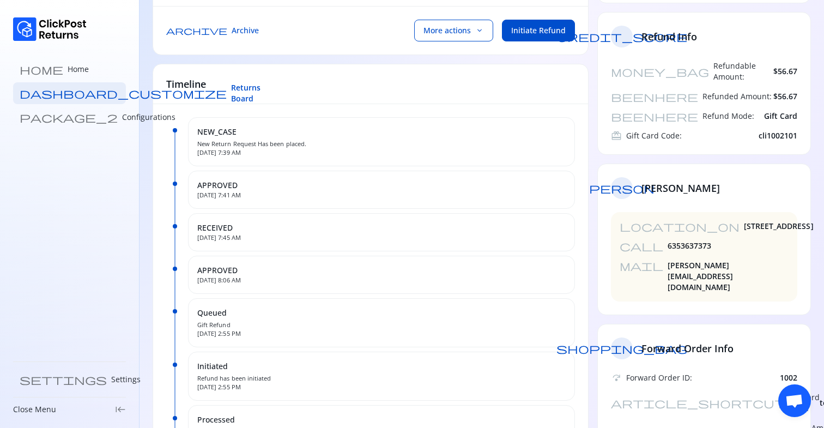
scroll to position [0, 0]
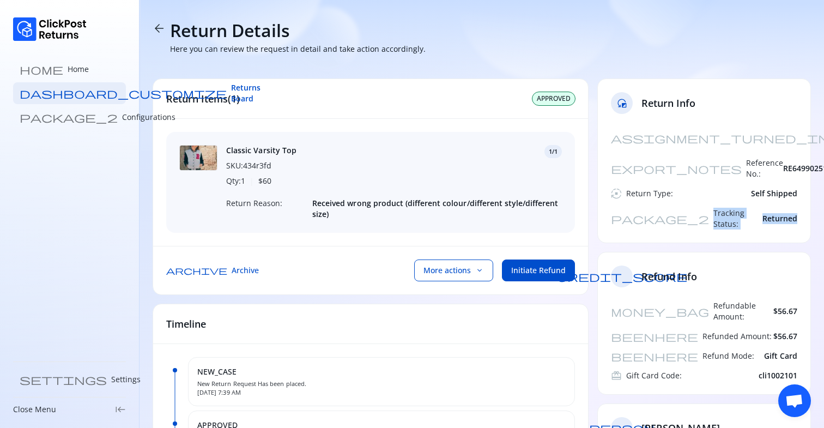
drag, startPoint x: 627, startPoint y: 192, endPoint x: 802, endPoint y: 192, distance: 175.5
click at [802, 192] on div "assignment_turned_in Created At: 03 Oct 2025 export_notes Reference No.: RE6499…" at bounding box center [704, 185] width 213 height 116
click at [803, 191] on div "assignment_turned_in Created At: 03 Oct 2025 export_notes Reference No.: RE6499…" at bounding box center [704, 185] width 213 height 116
click at [465, 276] on button "More actions keyboard_arrow_down" at bounding box center [453, 270] width 79 height 22
click at [366, 273] on div "archive Archive More actions keyboard_arrow_down Upload & send label Mark as Re…" at bounding box center [370, 270] width 435 height 49
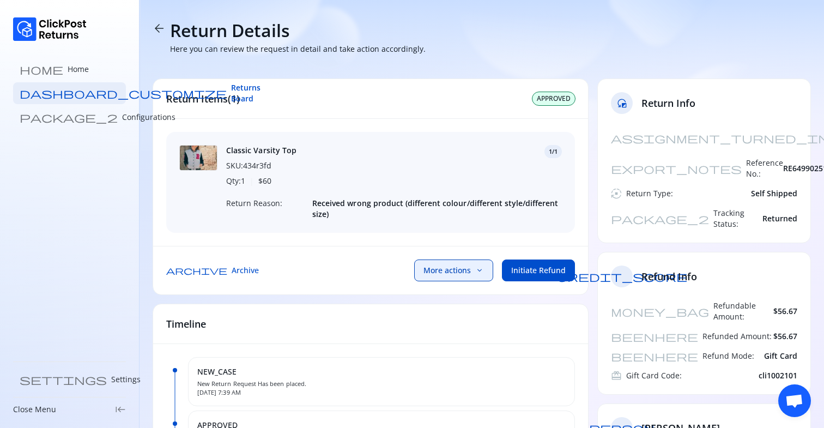
click at [444, 275] on span "More actions" at bounding box center [446, 270] width 47 height 11
click at [655, 116] on div "reset_exposure Return Info" at bounding box center [704, 103] width 213 height 48
click at [438, 268] on span "More actions" at bounding box center [446, 270] width 47 height 11
click at [332, 269] on div "archive Archive More actions keyboard_arrow_down Upload & send label Mark as Re…" at bounding box center [370, 270] width 435 height 49
drag, startPoint x: 756, startPoint y: 331, endPoint x: 805, endPoint y: 330, distance: 49.1
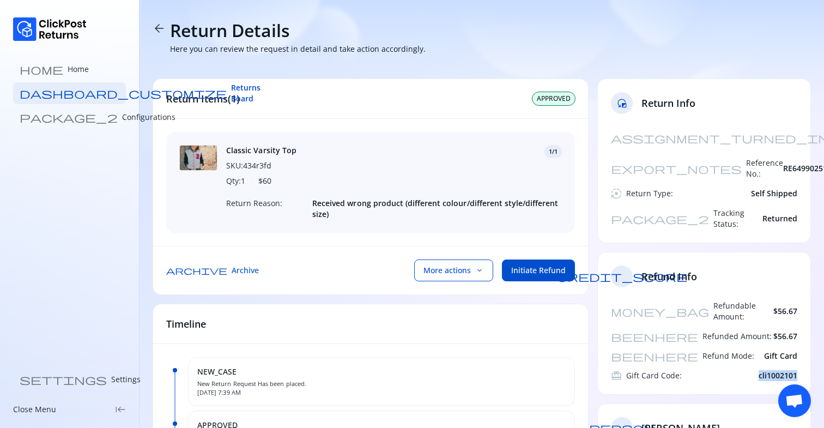
click at [805, 330] on div "money_bag Refundable Amount: $56.67 beenhere Refunded Amount: $56.67 beenhere R…" at bounding box center [704, 347] width 213 height 94
click at [761, 370] on span "cli1002101" at bounding box center [778, 375] width 39 height 11
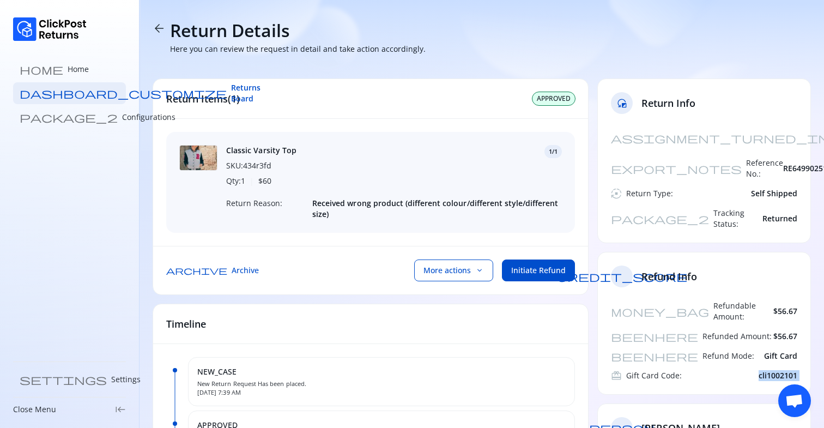
click at [761, 370] on span "cli1002101" at bounding box center [778, 375] width 39 height 11
drag, startPoint x: 789, startPoint y: 334, endPoint x: 804, endPoint y: 334, distance: 15.3
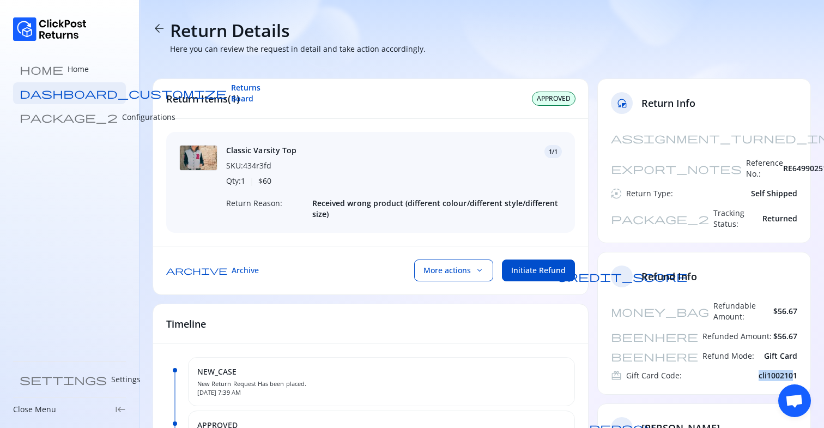
click at [800, 334] on div "money_bag Refundable Amount: $56.67 beenhere Refunded Amount: $56.67 beenhere R…" at bounding box center [704, 347] width 213 height 94
click at [804, 334] on div "money_bag Refundable Amount: $56.67 beenhere Refunded Amount: $56.67 beenhere R…" at bounding box center [704, 347] width 213 height 94
drag, startPoint x: 759, startPoint y: 335, endPoint x: 786, endPoint y: 335, distance: 27.8
click at [785, 370] on span "cli1002101" at bounding box center [778, 375] width 39 height 11
click at [786, 370] on span "cli1002101" at bounding box center [778, 375] width 39 height 11
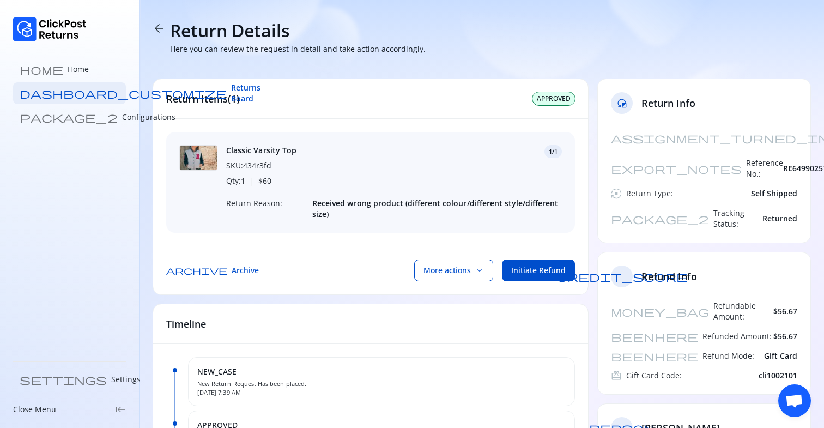
click at [786, 370] on span "cli1002101" at bounding box center [778, 375] width 39 height 11
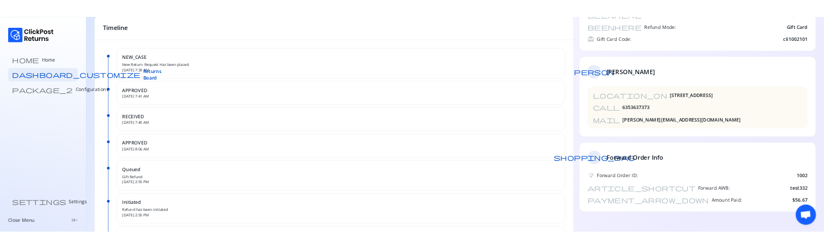
scroll to position [307, 0]
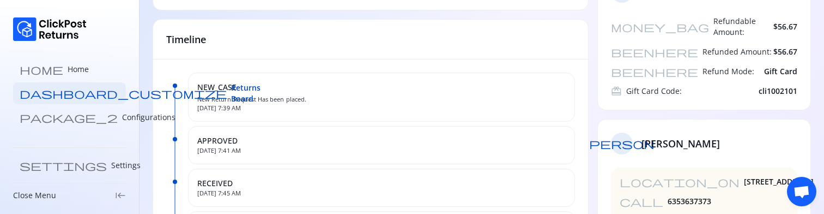
scroll to position [288, 0]
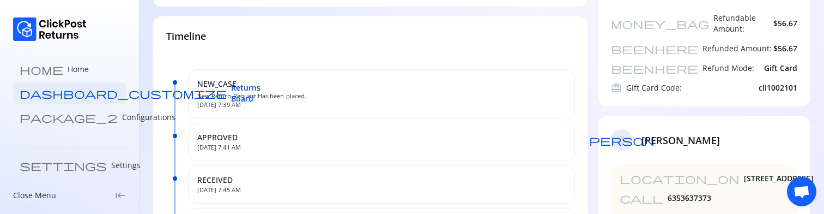
drag, startPoint x: 204, startPoint y: 102, endPoint x: 330, endPoint y: 102, distance: 126.4
click at [330, 102] on span "[DATE] 7:39 AM" at bounding box center [381, 104] width 368 height 9
click at [334, 102] on span "[DATE] 7:39 AM" at bounding box center [381, 104] width 368 height 9
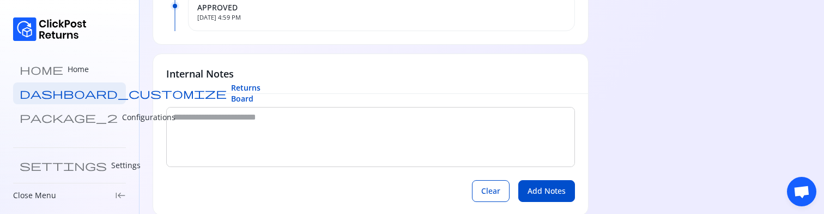
scroll to position [720, 0]
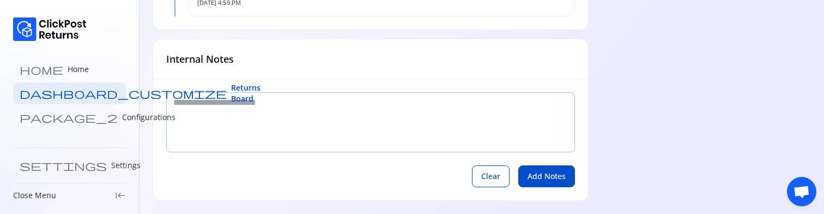
click at [275, 107] on textarea at bounding box center [371, 122] width 408 height 59
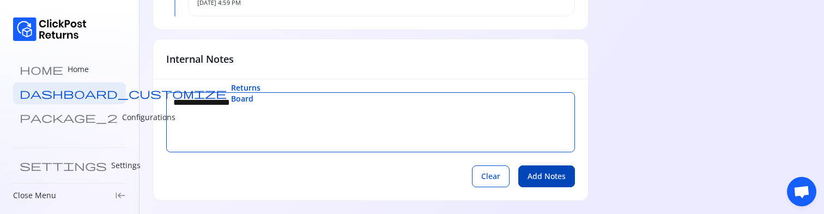
type textarea "**********"
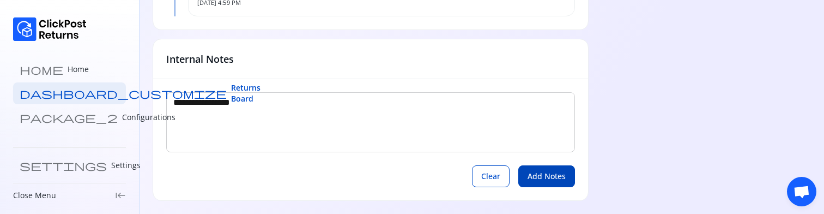
click at [548, 168] on button "Add Notes" at bounding box center [546, 176] width 57 height 22
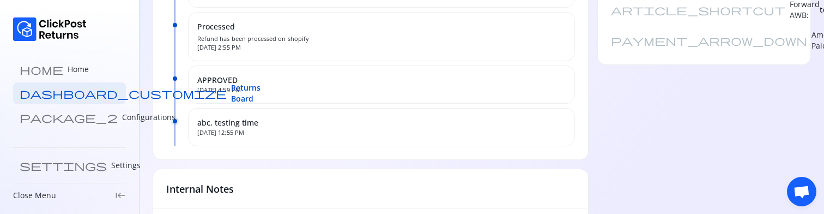
scroll to position [658, 0]
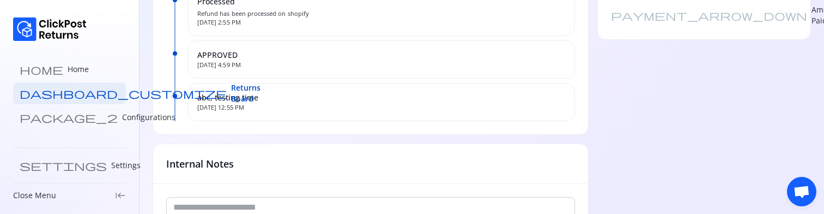
drag, startPoint x: 229, startPoint y: 108, endPoint x: 296, endPoint y: 108, distance: 67.0
click at [296, 108] on span "[DATE] 12:55 PM" at bounding box center [381, 107] width 368 height 9
click at [300, 108] on span "[DATE] 12:55 PM" at bounding box center [381, 107] width 368 height 9
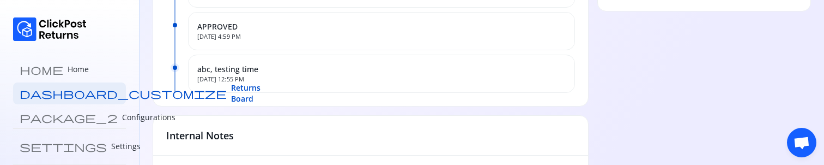
scroll to position [688, 0]
drag, startPoint x: 216, startPoint y: 78, endPoint x: 293, endPoint y: 78, distance: 77.4
click at [287, 78] on span "Oct 6, 2025, 12:55 PM" at bounding box center [381, 77] width 368 height 9
click at [293, 78] on span "Oct 6, 2025, 12:55 PM" at bounding box center [381, 77] width 368 height 9
drag, startPoint x: 209, startPoint y: 77, endPoint x: 331, endPoint y: 77, distance: 121.5
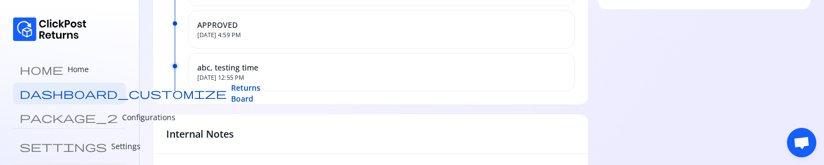
click at [327, 77] on span "Oct 6, 2025, 12:55 PM" at bounding box center [381, 77] width 368 height 9
click at [331, 77] on span "Oct 6, 2025, 12:55 PM" at bounding box center [381, 77] width 368 height 9
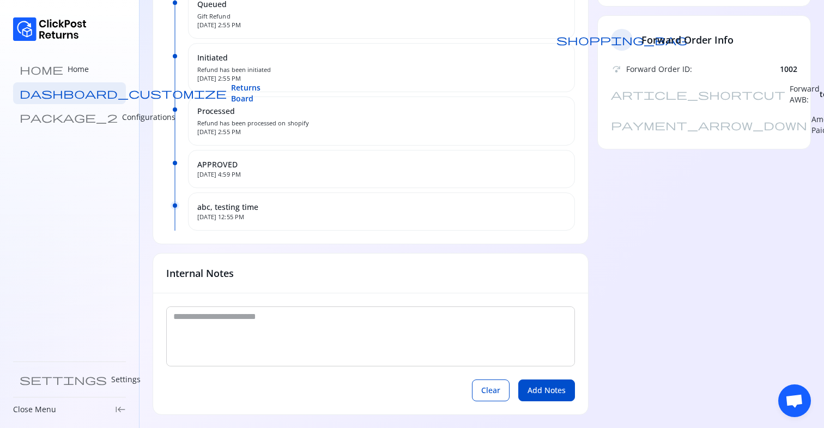
scroll to position [0, 0]
